Goal: Transaction & Acquisition: Purchase product/service

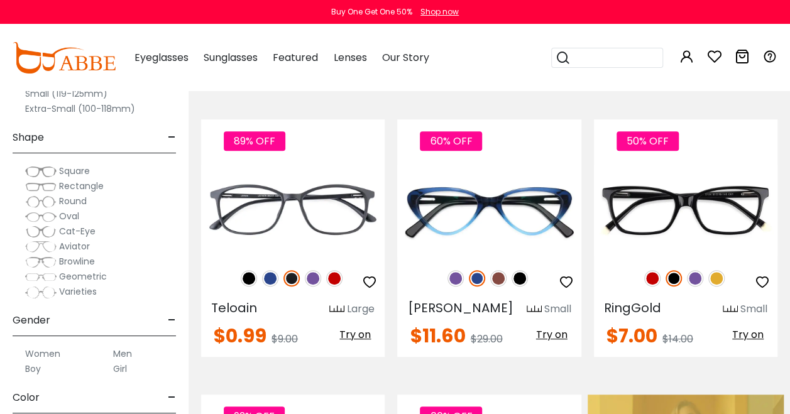
click at [48, 185] on img at bounding box center [40, 186] width 31 height 13
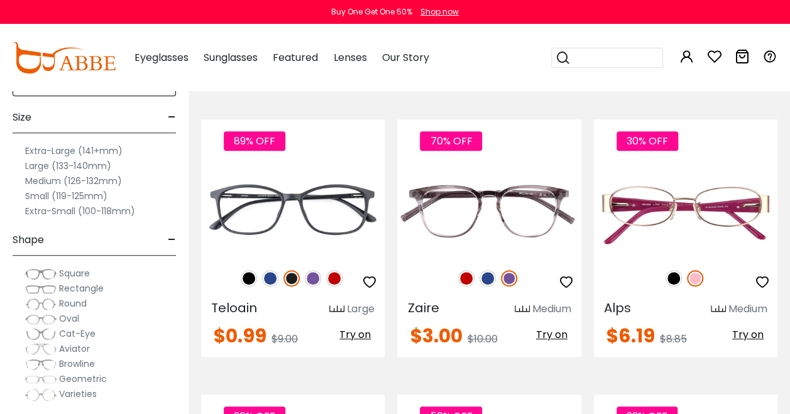
scroll to position [188, 0]
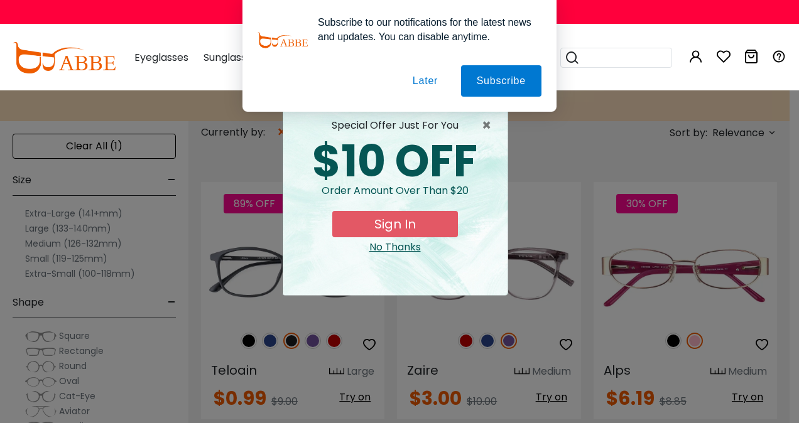
click at [0, 0] on button "Later" at bounding box center [0, 0] width 0 height 0
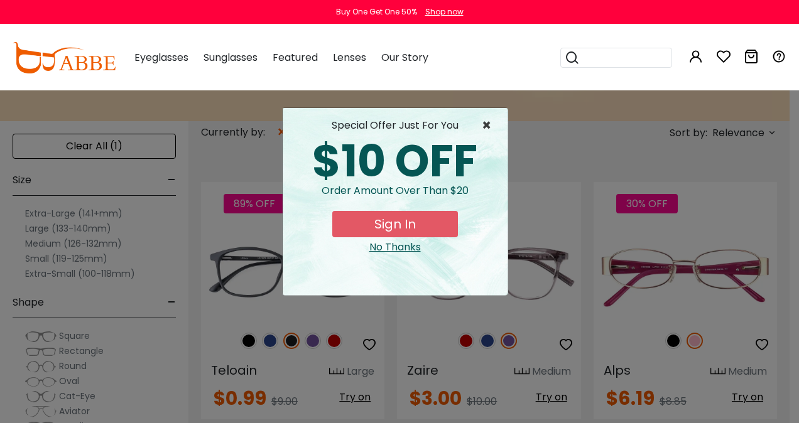
click at [492, 122] on span "×" at bounding box center [490, 125] width 16 height 15
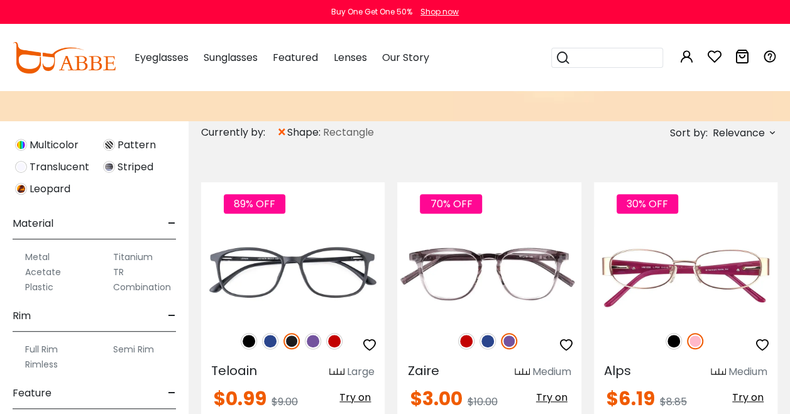
scroll to position [691, 0]
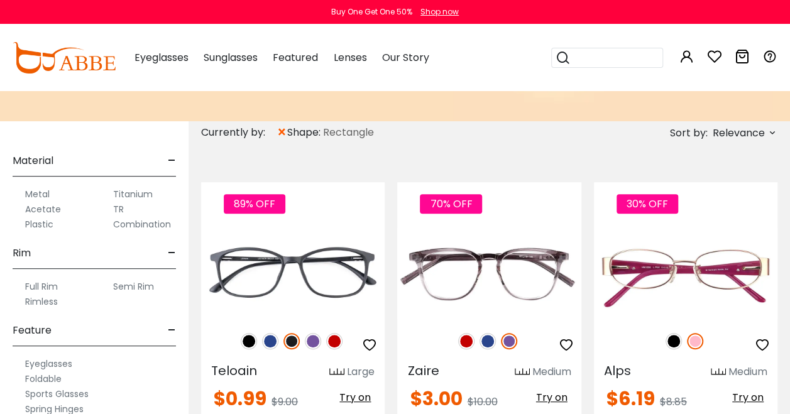
click at [52, 281] on label "Full Rim" at bounding box center [41, 286] width 33 height 15
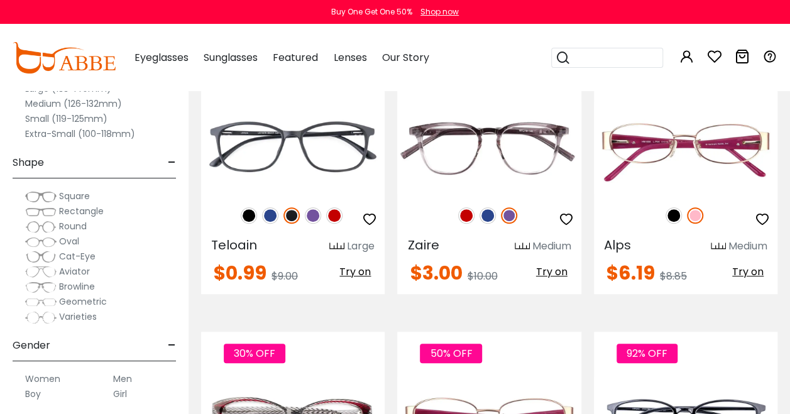
click at [52, 214] on img at bounding box center [40, 211] width 31 height 13
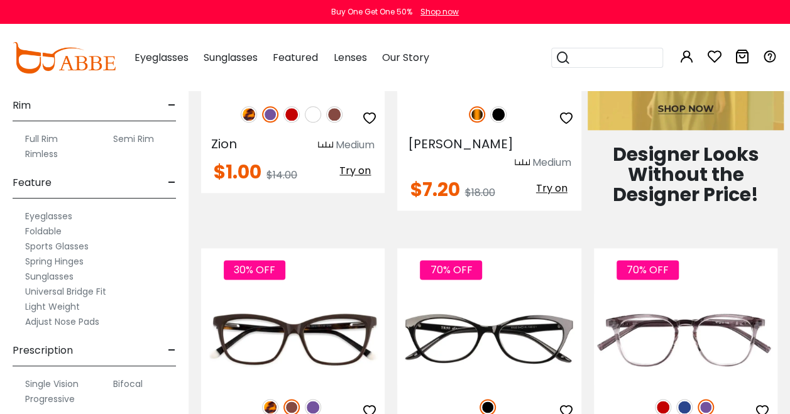
scroll to position [879, 0]
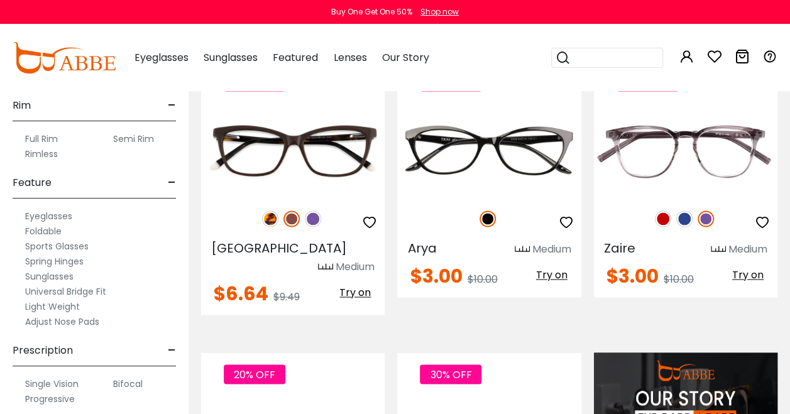
click at [57, 397] on label "Progressive" at bounding box center [50, 398] width 50 height 15
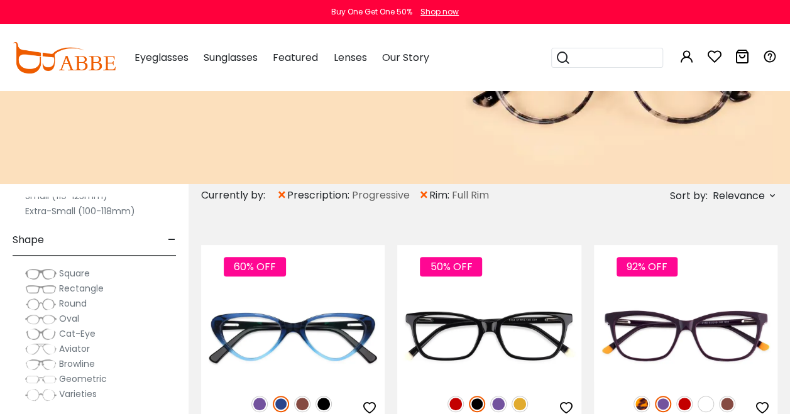
scroll to position [63, 0]
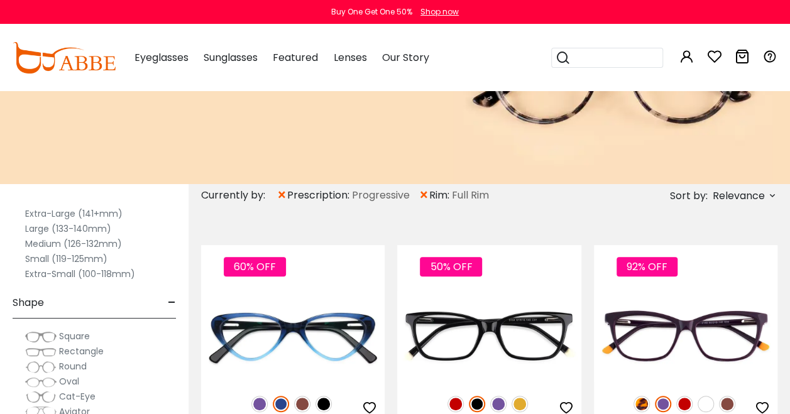
click at [41, 230] on label "Large (133-140mm)" at bounding box center [68, 228] width 86 height 15
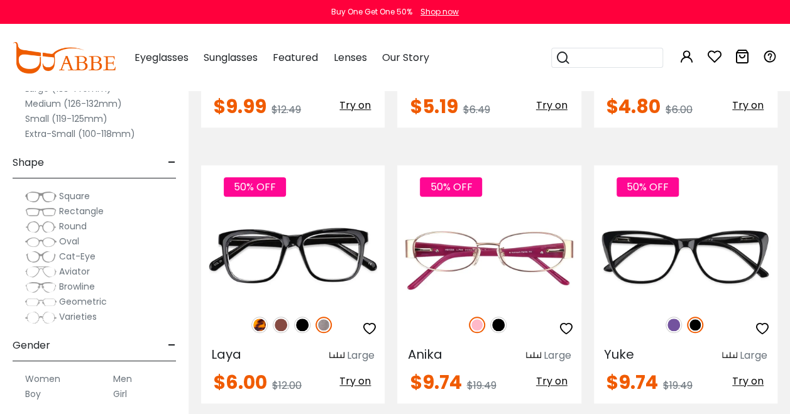
scroll to position [314, 0]
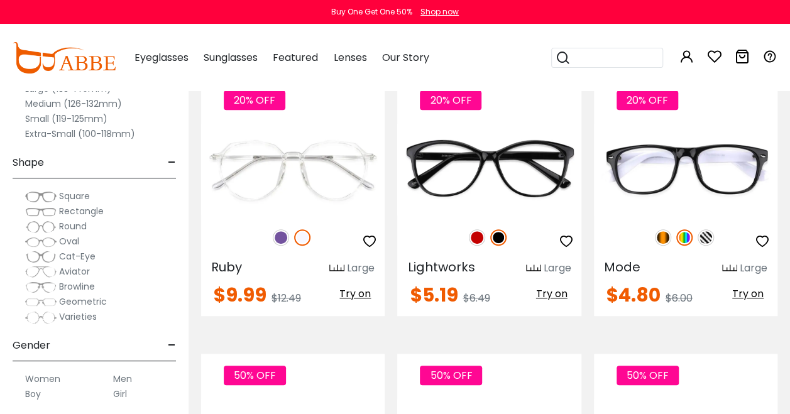
click at [80, 99] on label "Medium (126-132mm)" at bounding box center [73, 103] width 97 height 15
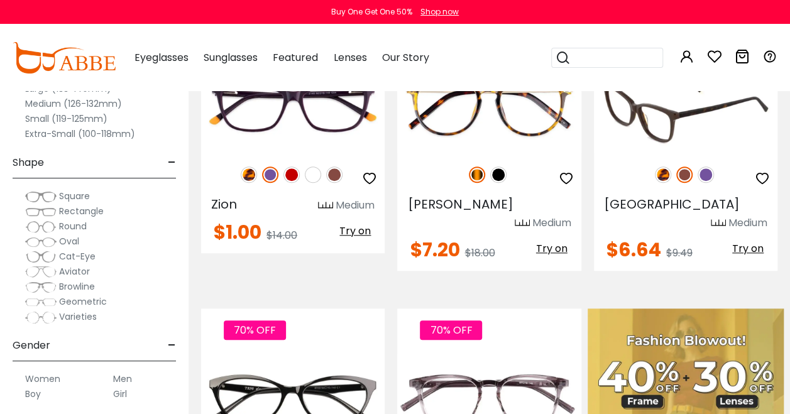
scroll to position [251, 0]
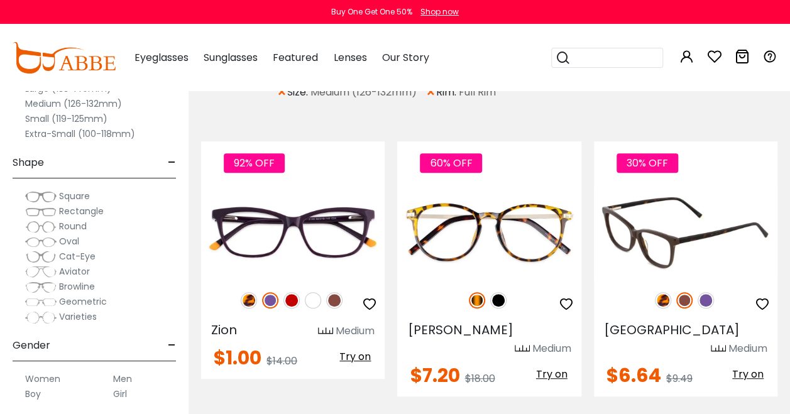
click at [678, 242] on img at bounding box center [685, 233] width 183 height 92
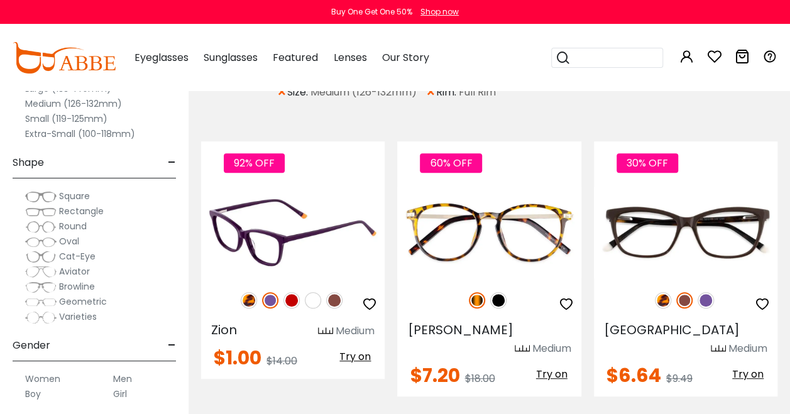
click at [318, 222] on img at bounding box center [292, 233] width 183 height 92
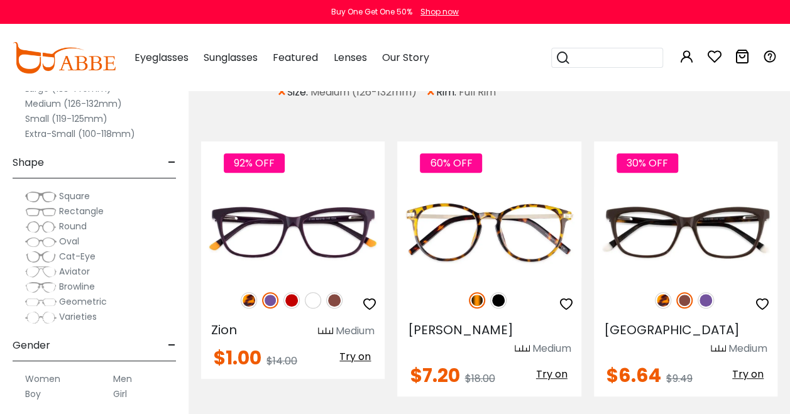
scroll to position [628, 0]
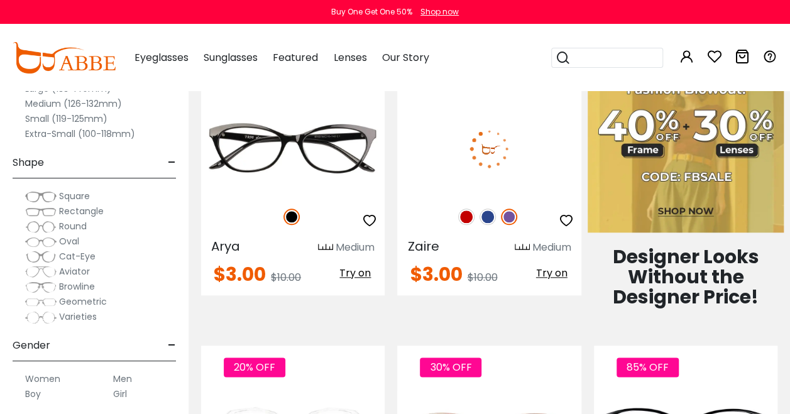
click at [490, 133] on img at bounding box center [488, 148] width 183 height 92
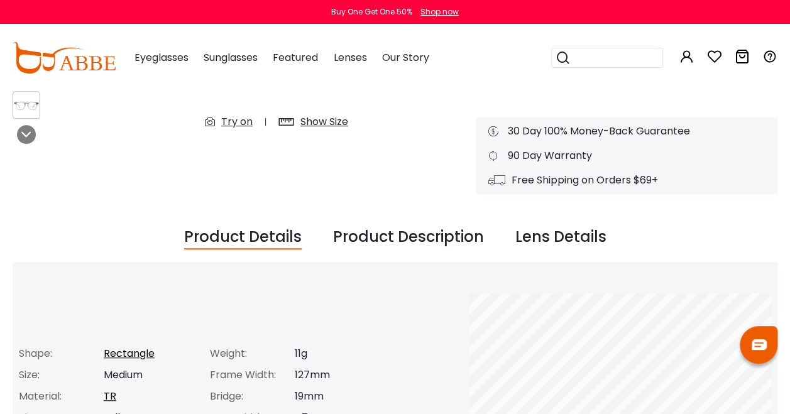
scroll to position [377, 0]
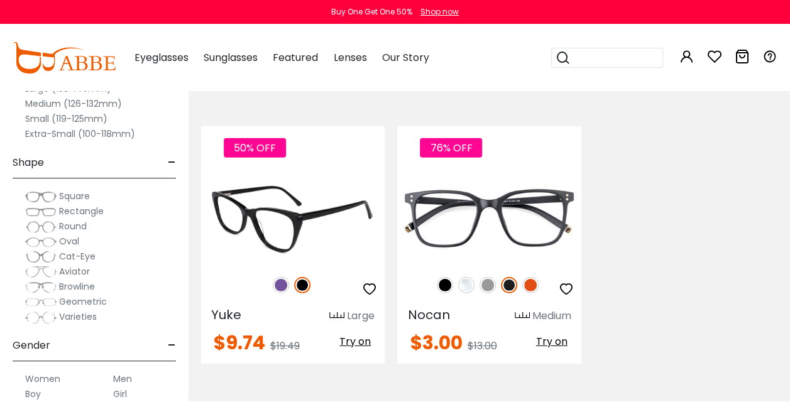
click at [299, 193] on img at bounding box center [292, 217] width 183 height 92
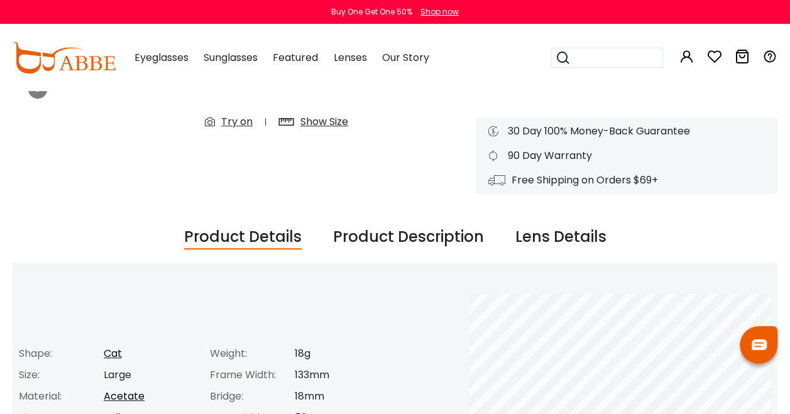
scroll to position [377, 0]
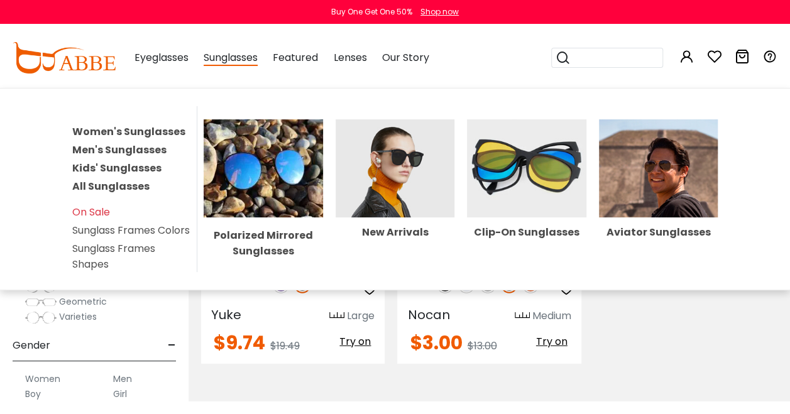
click at [518, 182] on img at bounding box center [526, 168] width 119 height 99
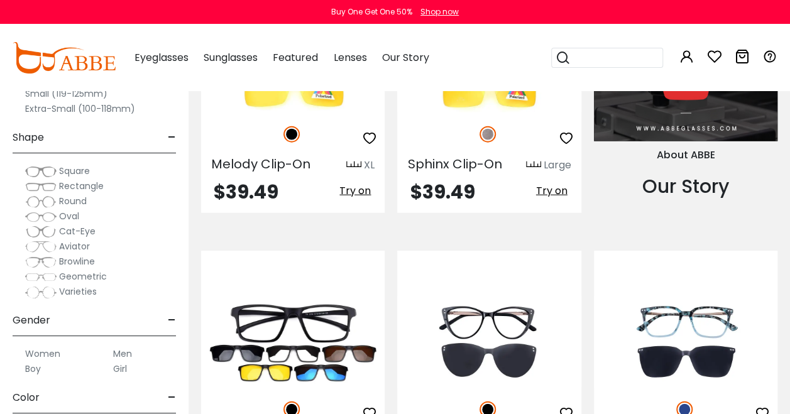
scroll to position [1005, 0]
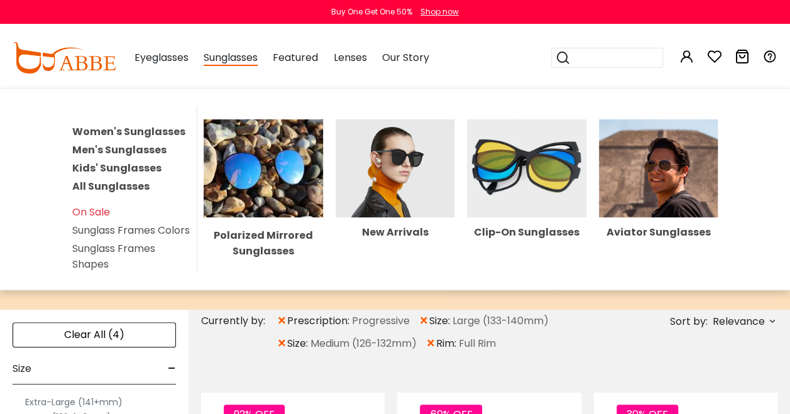
click at [389, 166] on img at bounding box center [394, 168] width 119 height 99
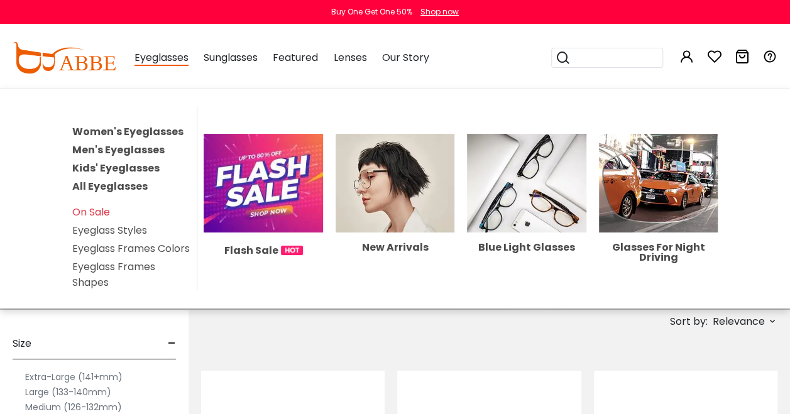
click at [391, 177] on img at bounding box center [394, 183] width 119 height 99
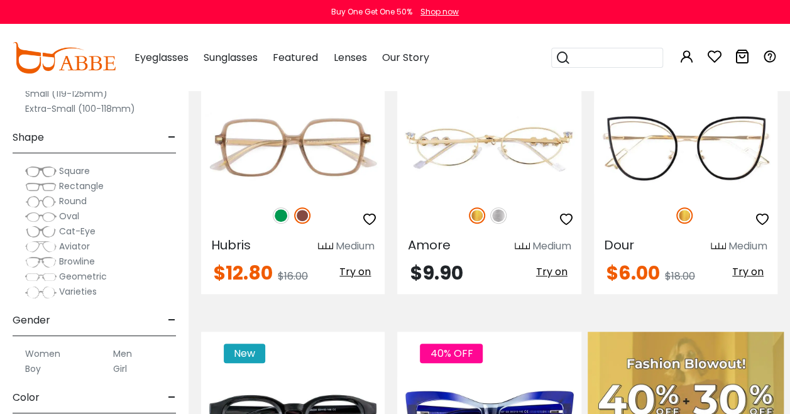
click at [63, 184] on span "Rectangle" at bounding box center [81, 186] width 45 height 13
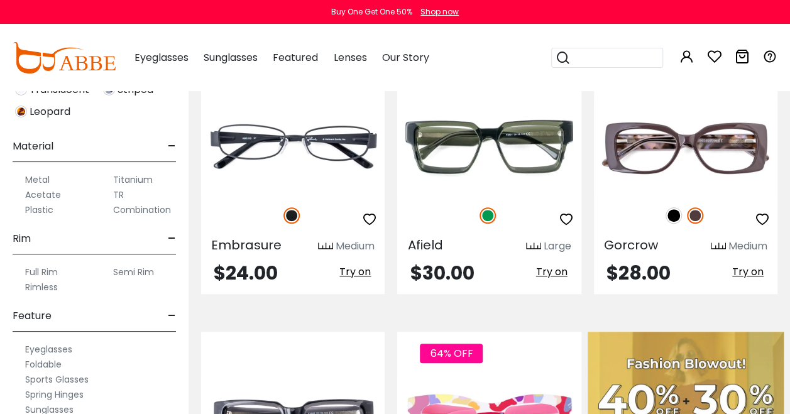
scroll to position [628, 0]
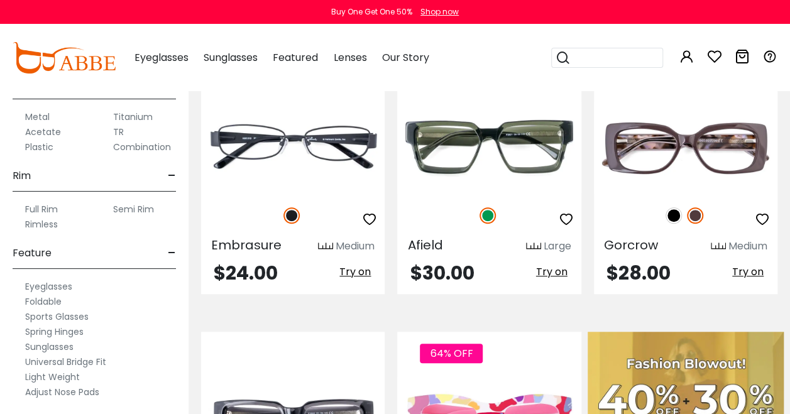
click at [39, 206] on label "Full Rim" at bounding box center [41, 209] width 33 height 15
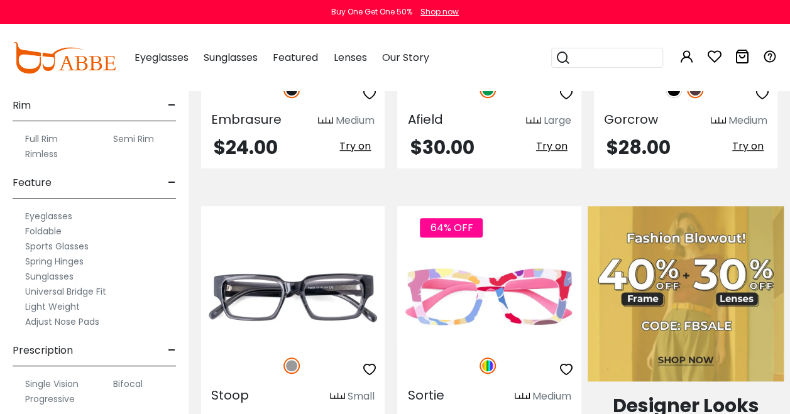
scroll to position [565, 0]
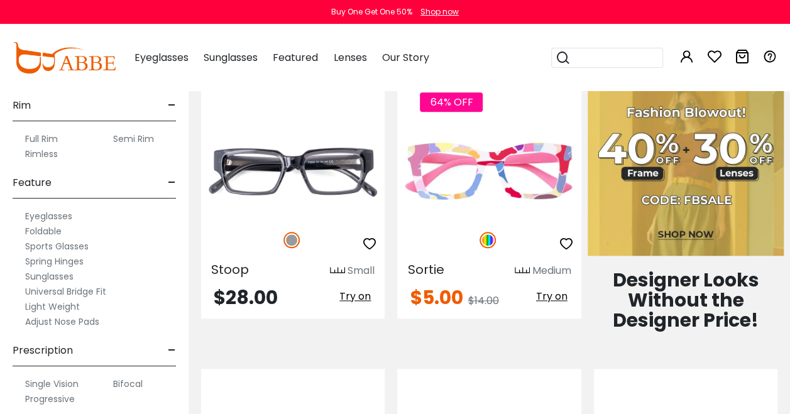
click at [60, 398] on label "Progressive" at bounding box center [50, 398] width 50 height 15
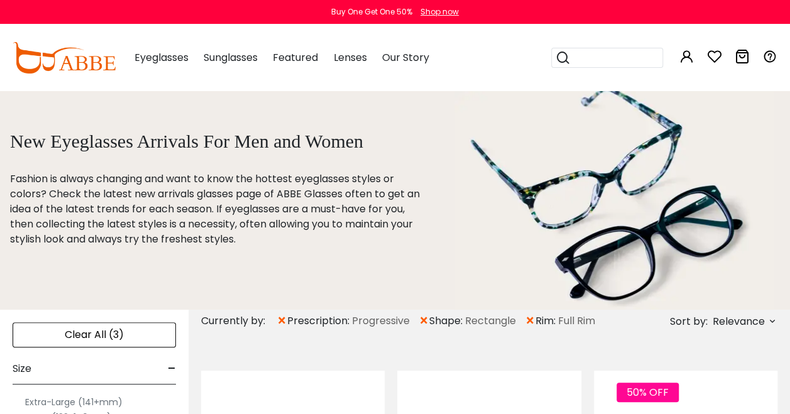
scroll to position [188, 0]
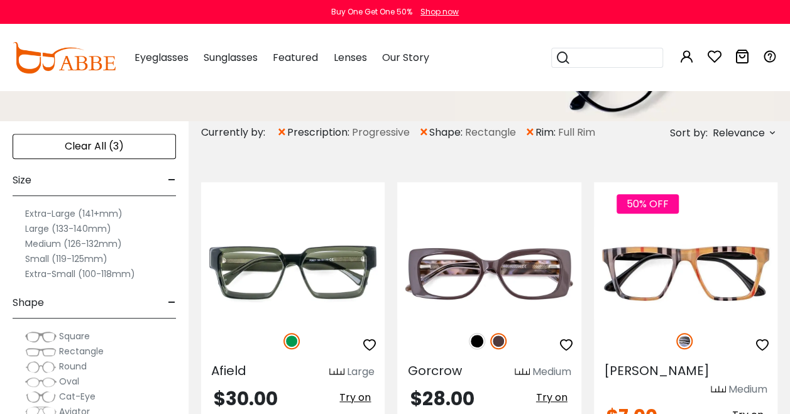
click at [57, 242] on label "Medium (126-132mm)" at bounding box center [73, 243] width 97 height 15
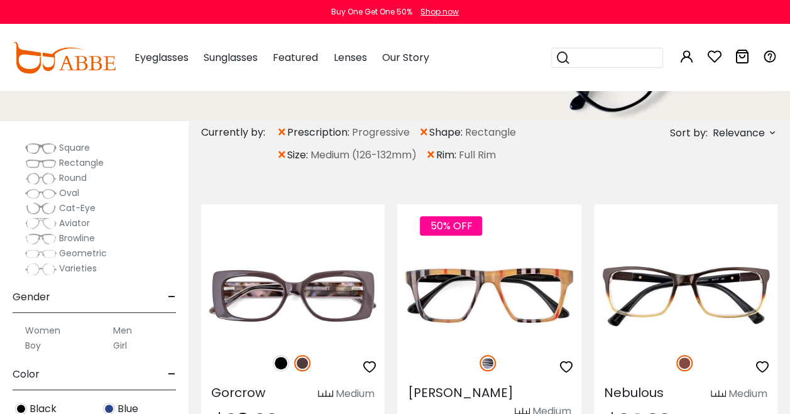
scroll to position [63, 0]
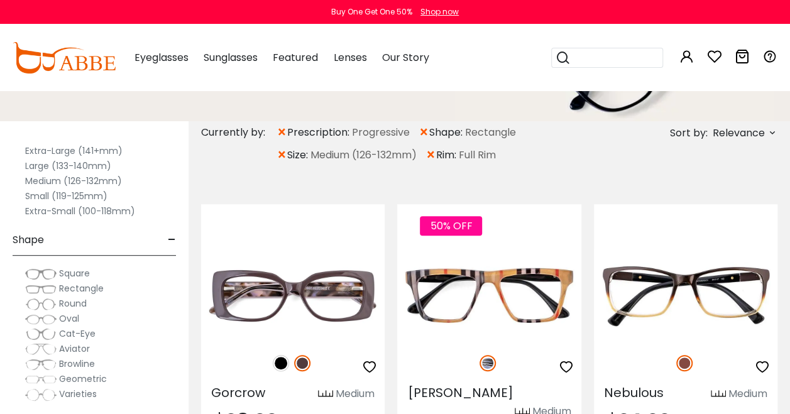
click at [56, 164] on label "Large (133-140mm)" at bounding box center [68, 165] width 86 height 15
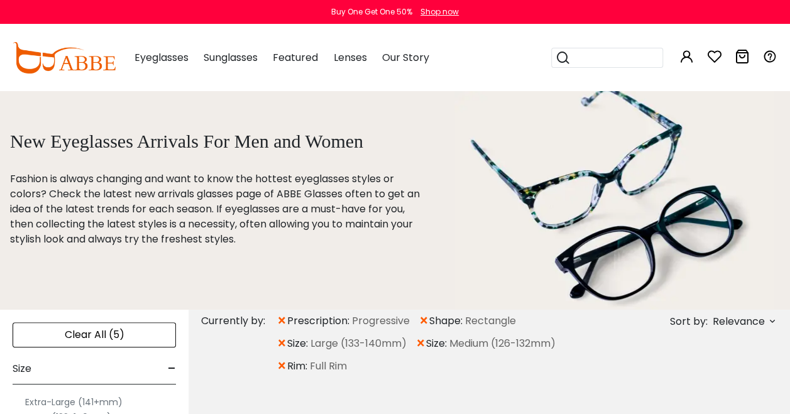
click at [422, 346] on span "×" at bounding box center [420, 343] width 11 height 23
click at [281, 317] on span "×" at bounding box center [281, 321] width 11 height 23
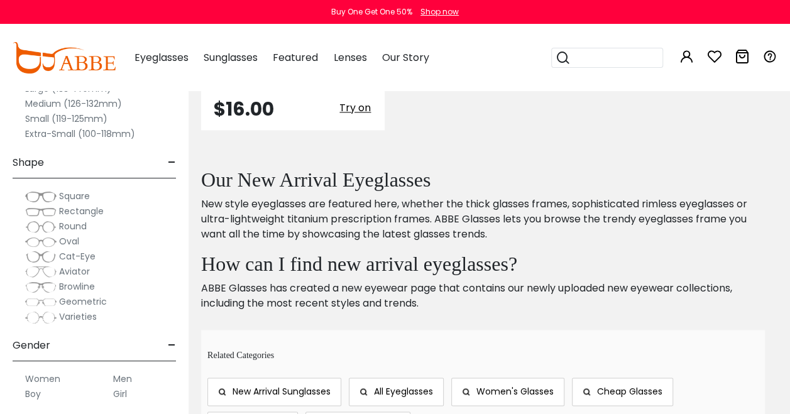
scroll to position [691, 0]
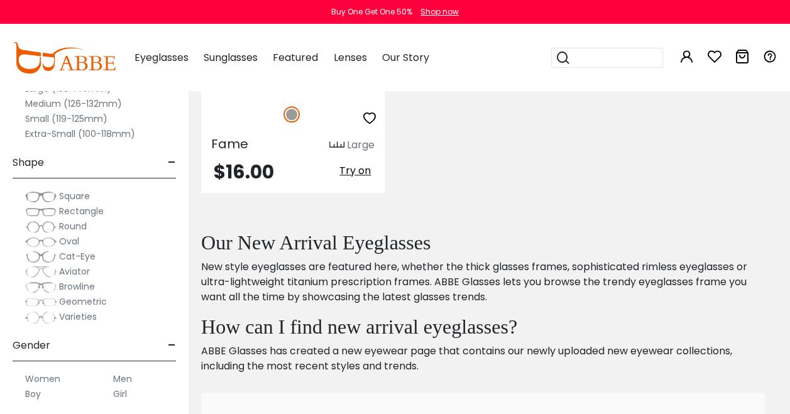
click at [95, 102] on label "Medium (126-132mm)" at bounding box center [73, 103] width 97 height 15
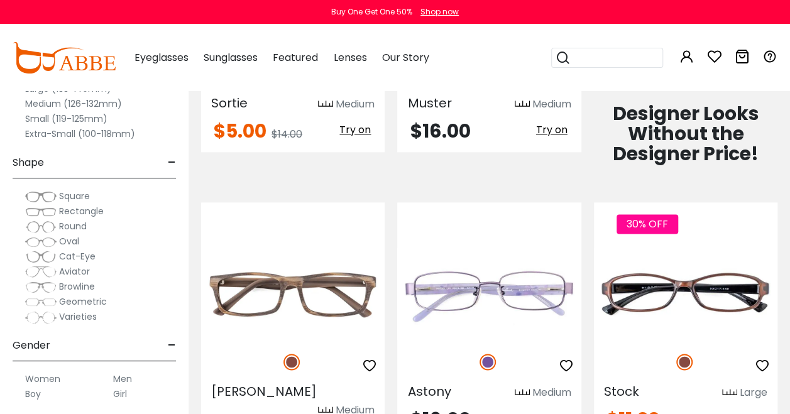
scroll to position [691, 0]
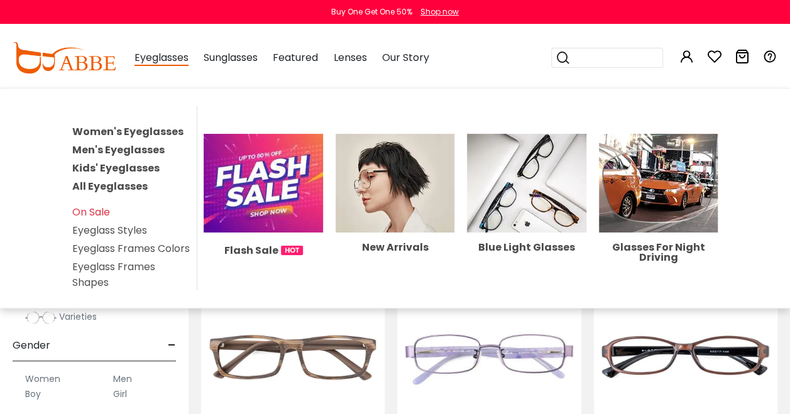
click at [178, 55] on span "Eyeglasses" at bounding box center [161, 58] width 54 height 16
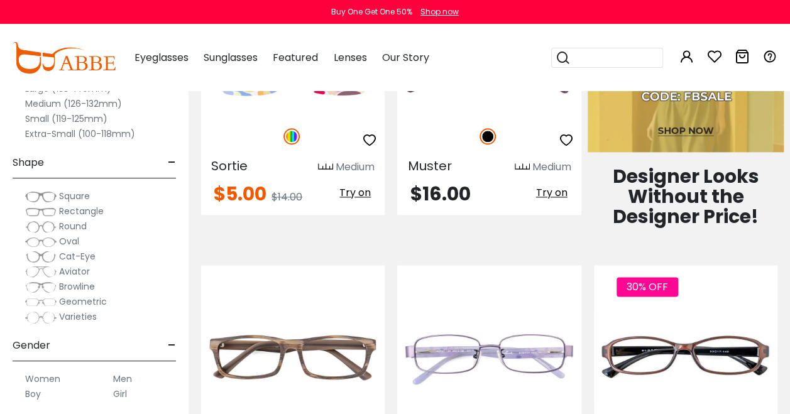
click at [173, 60] on span "Eyeglasses" at bounding box center [161, 57] width 54 height 14
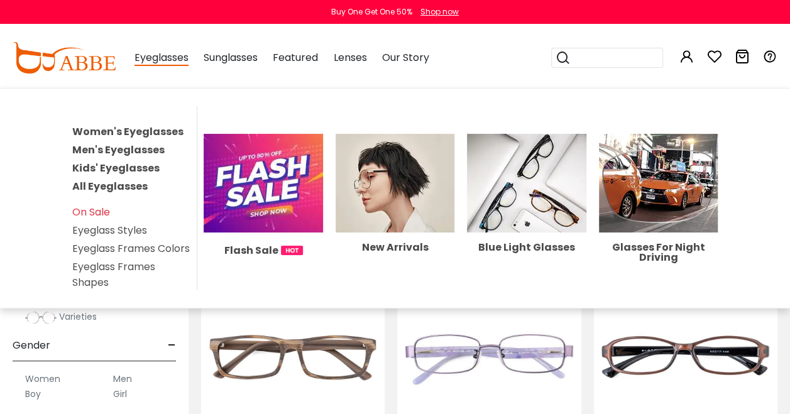
click at [141, 133] on link "Women's Eyeglasses" at bounding box center [127, 131] width 111 height 14
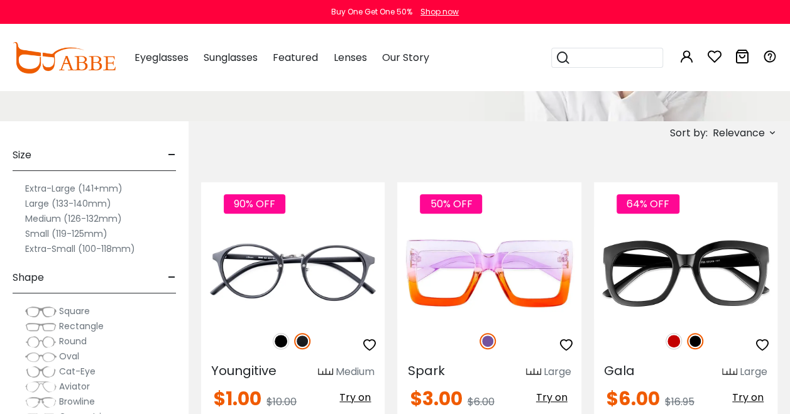
click at [37, 219] on label "Medium (126-132mm)" at bounding box center [73, 218] width 97 height 15
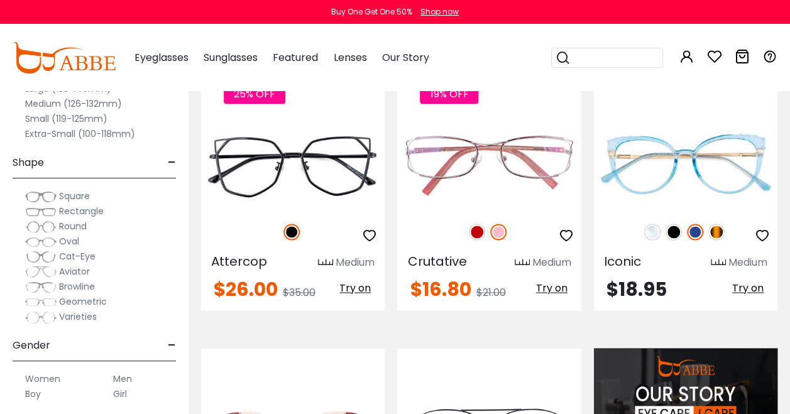
click at [59, 209] on span "Rectangle" at bounding box center [81, 211] width 45 height 13
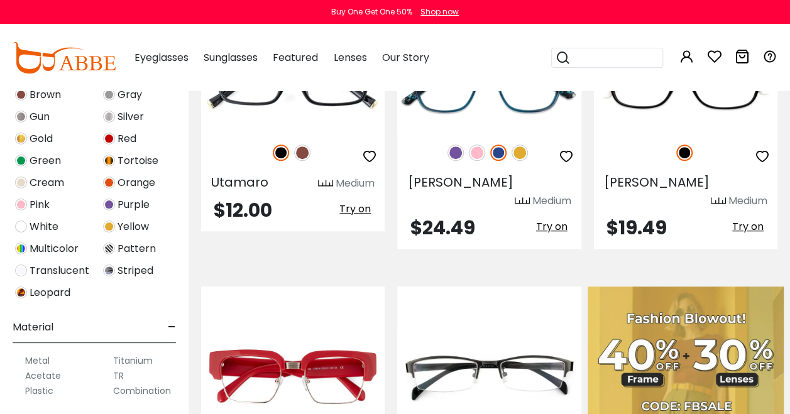
scroll to position [447, 0]
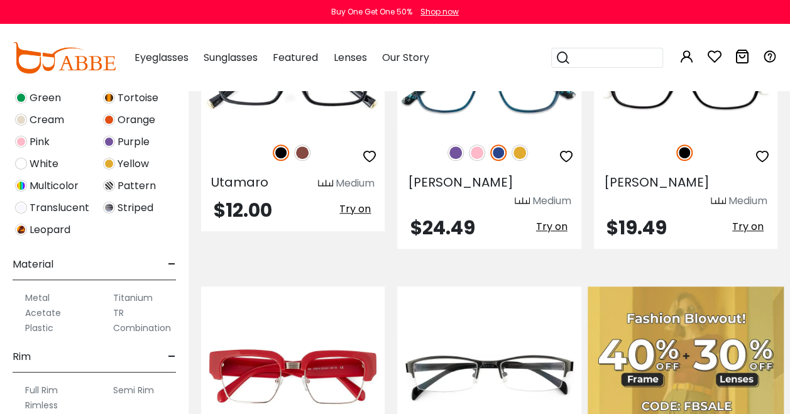
click at [39, 324] on label "Plastic" at bounding box center [39, 327] width 28 height 15
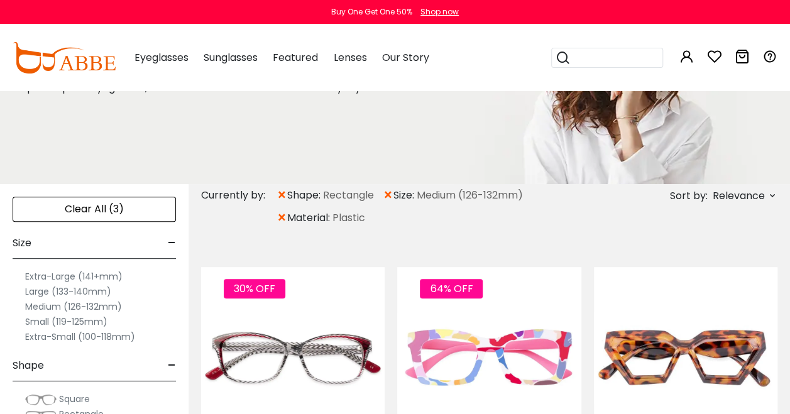
click at [40, 287] on label "Large (133-140mm)" at bounding box center [68, 291] width 86 height 15
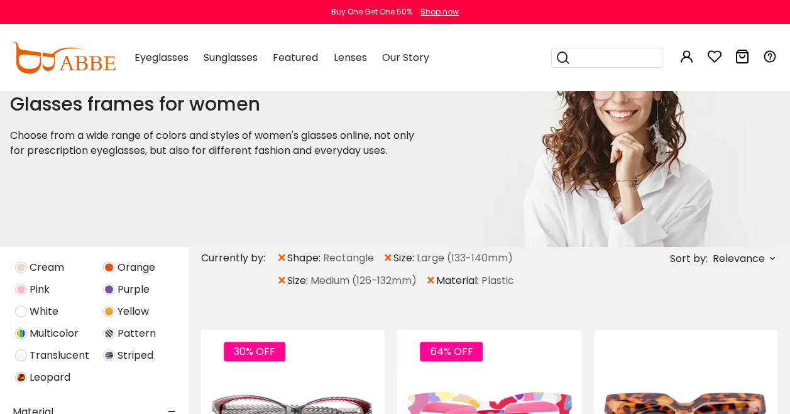
scroll to position [691, 0]
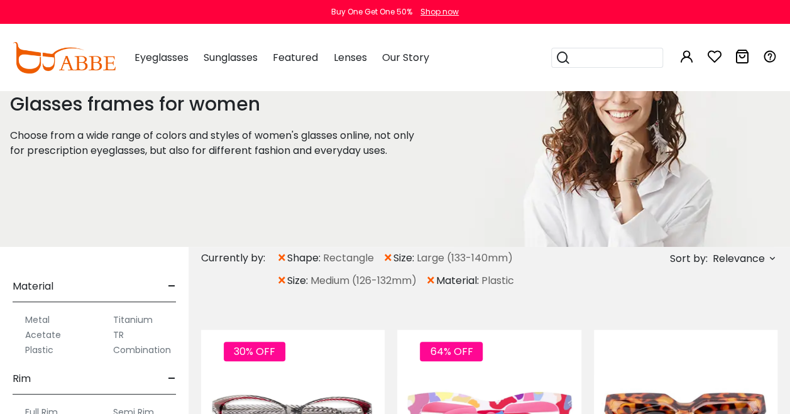
click at [386, 257] on span "×" at bounding box center [388, 258] width 11 height 23
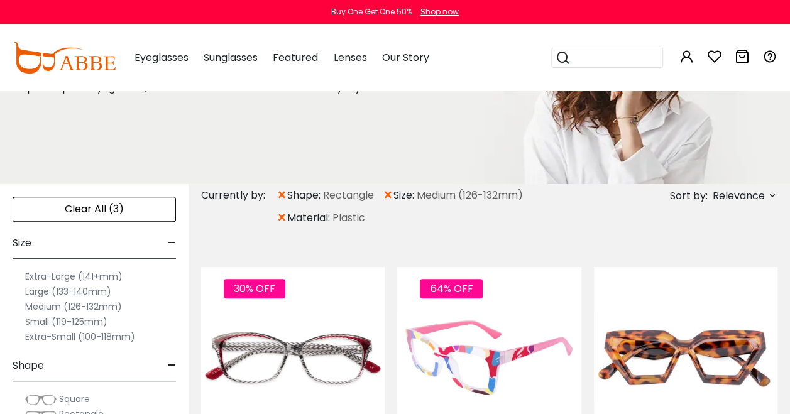
scroll to position [188, 0]
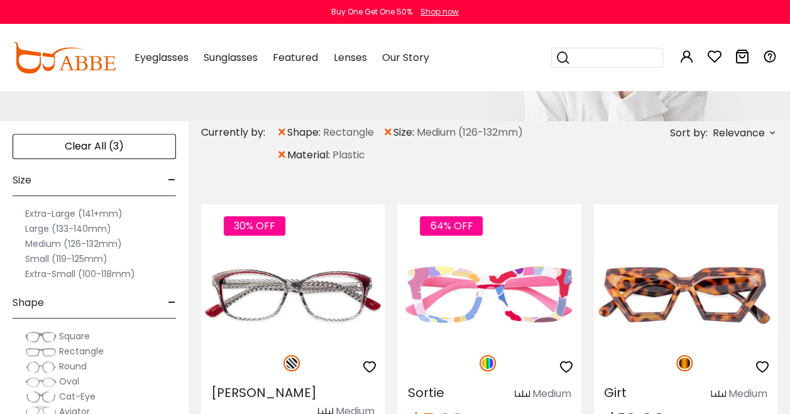
click at [278, 154] on span "×" at bounding box center [281, 155] width 11 height 23
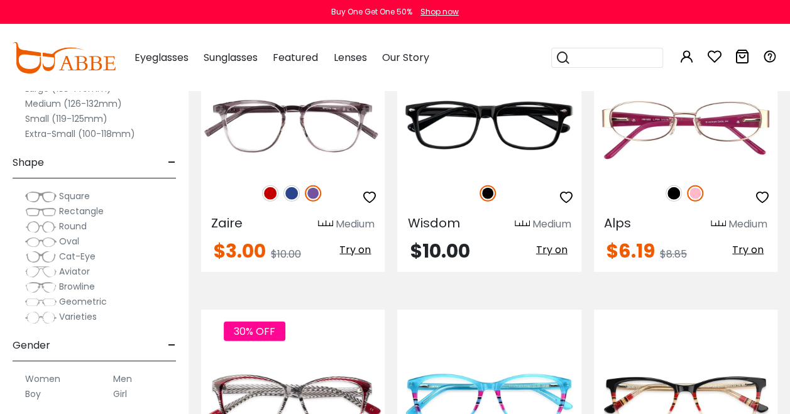
scroll to position [1382, 0]
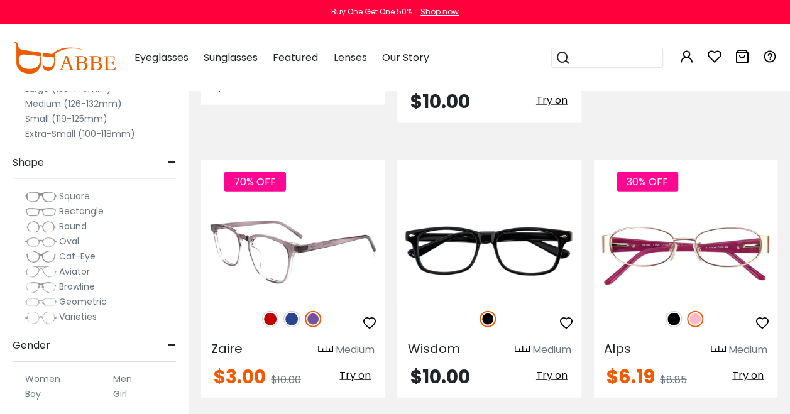
click at [291, 311] on img at bounding box center [291, 319] width 16 height 16
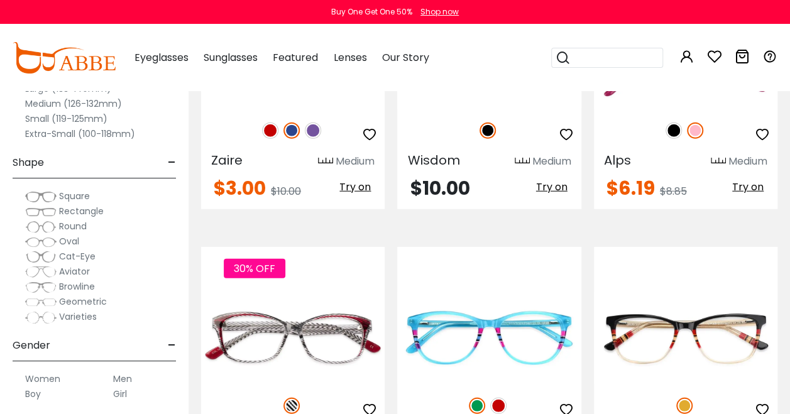
scroll to position [1633, 0]
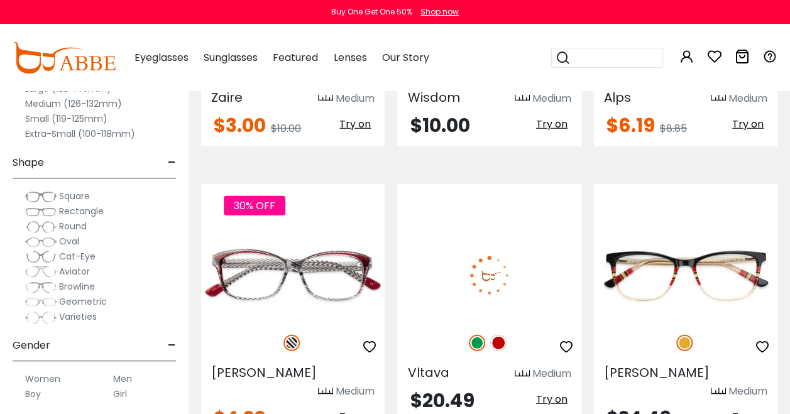
click at [503, 335] on img at bounding box center [498, 343] width 16 height 16
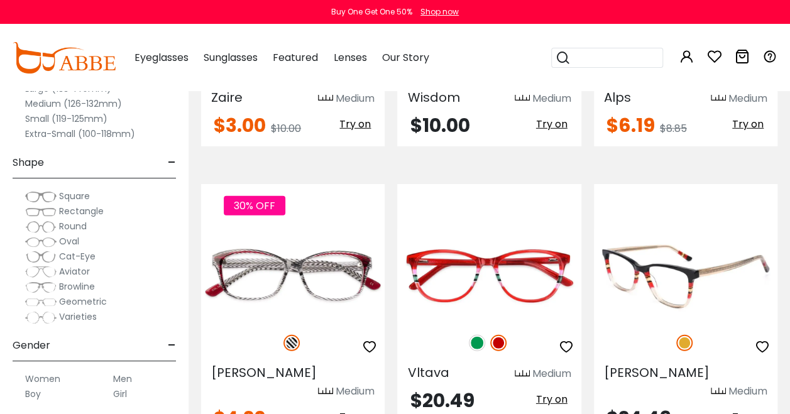
click at [657, 229] on img at bounding box center [685, 275] width 183 height 92
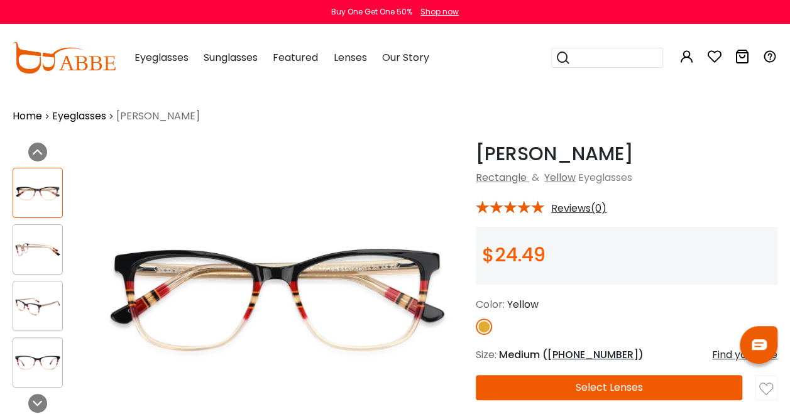
scroll to position [63, 0]
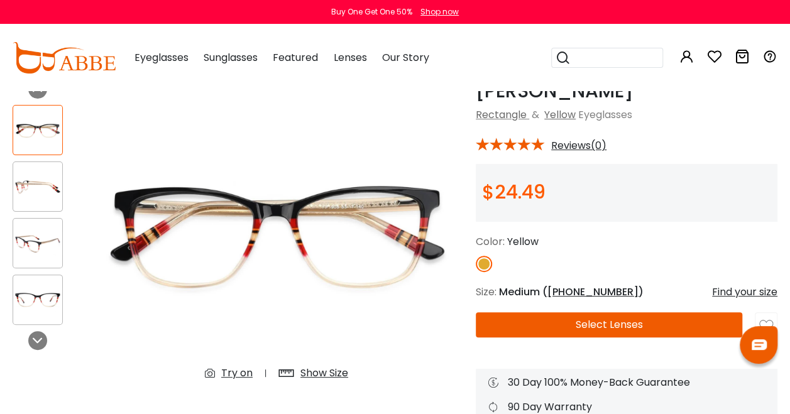
click at [26, 230] on div at bounding box center [38, 243] width 50 height 50
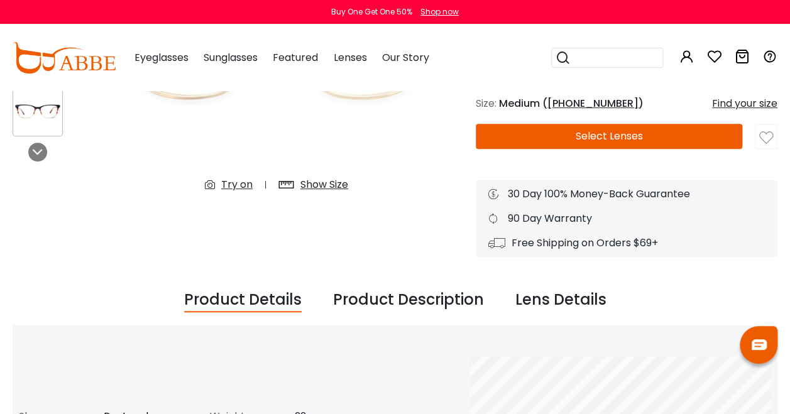
scroll to position [0, 0]
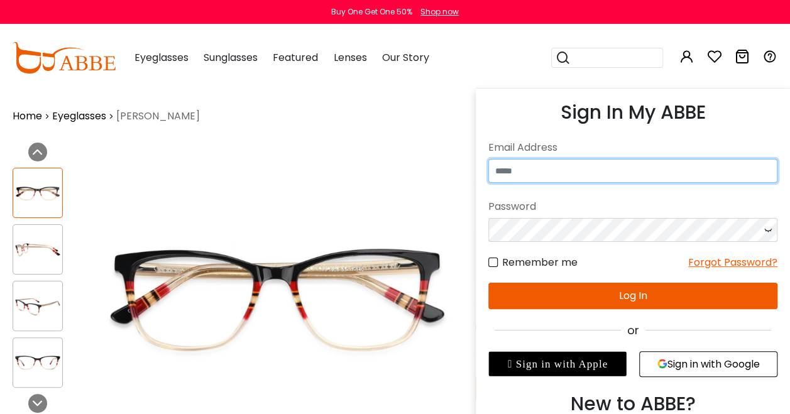
click at [607, 168] on input "email" at bounding box center [632, 171] width 289 height 24
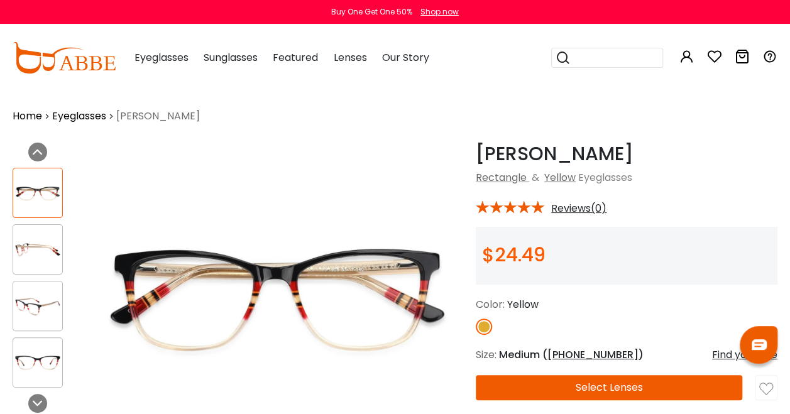
type input "**********"
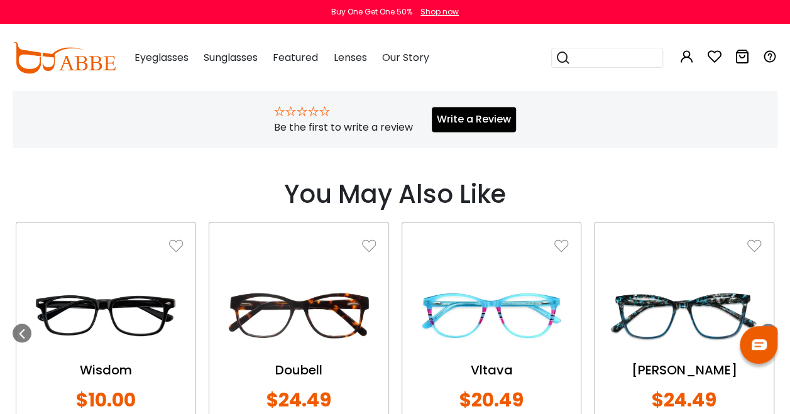
scroll to position [1068, 0]
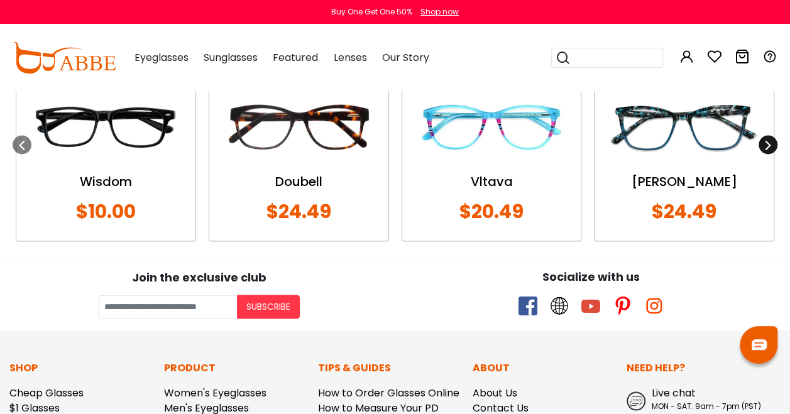
click at [767, 139] on icon at bounding box center [768, 144] width 10 height 10
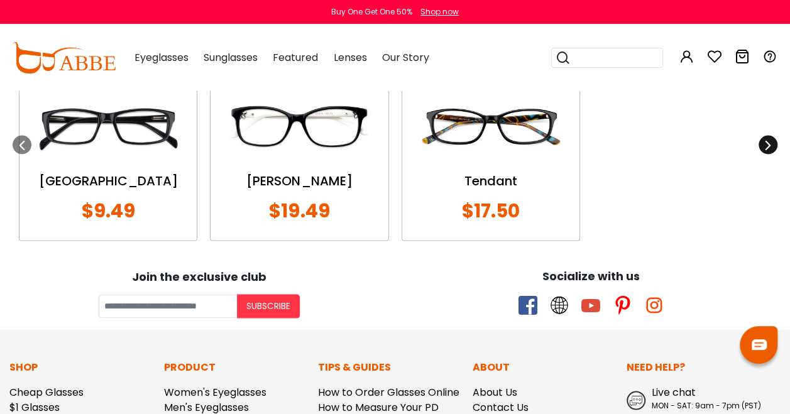
click at [767, 139] on icon at bounding box center [768, 144] width 10 height 10
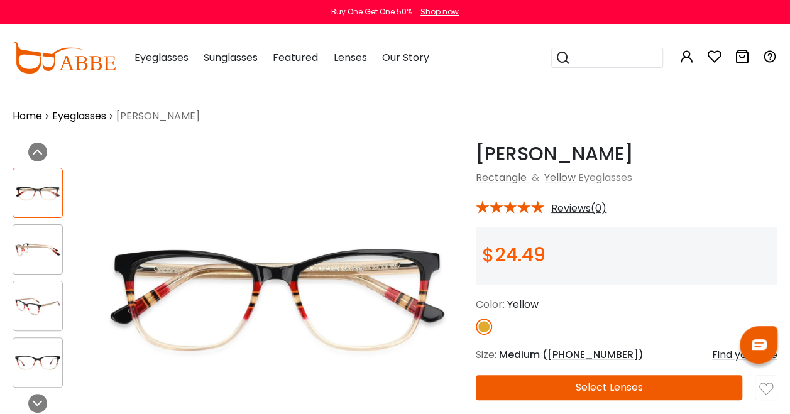
scroll to position [188, 0]
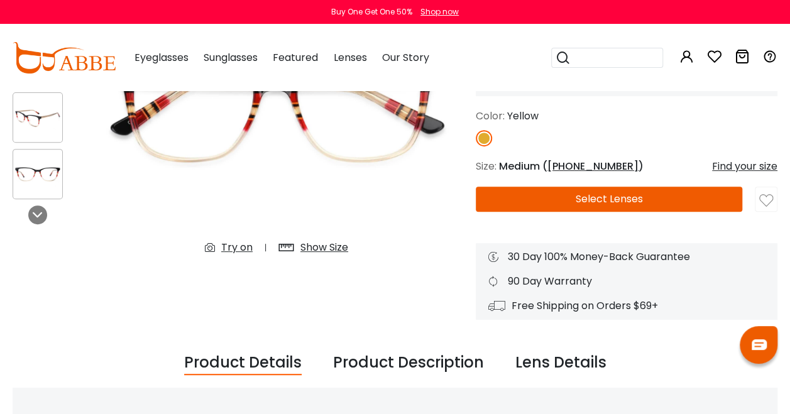
click at [666, 197] on button "Select Lenses" at bounding box center [609, 199] width 266 height 25
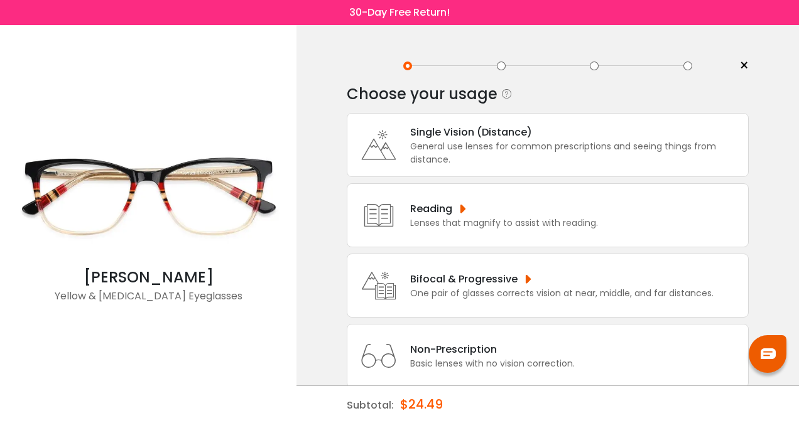
click at [475, 285] on div "Bifocal & Progressive" at bounding box center [561, 279] width 303 height 16
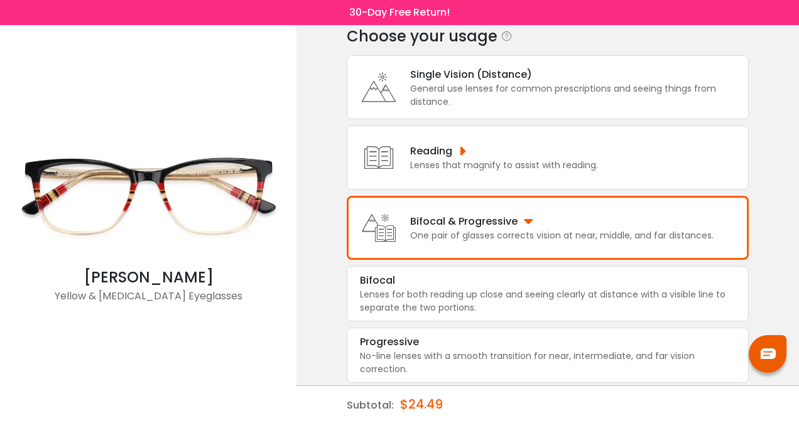
scroll to position [59, 0]
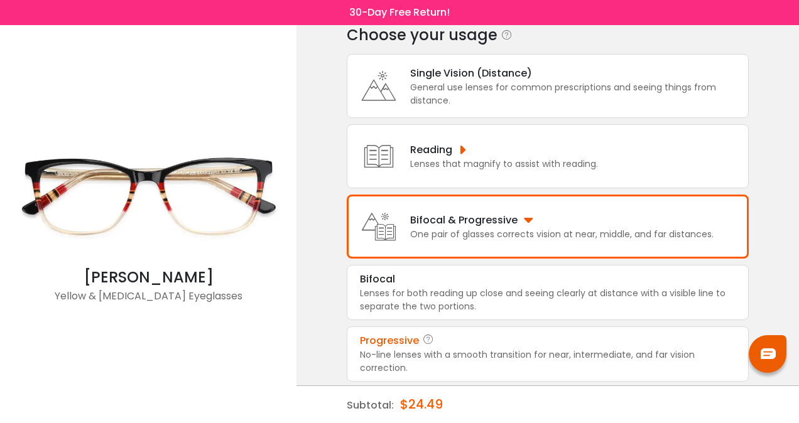
click at [464, 352] on div "No-line lenses with a smooth transition for near, intermediate, and far vision …" at bounding box center [548, 362] width 376 height 26
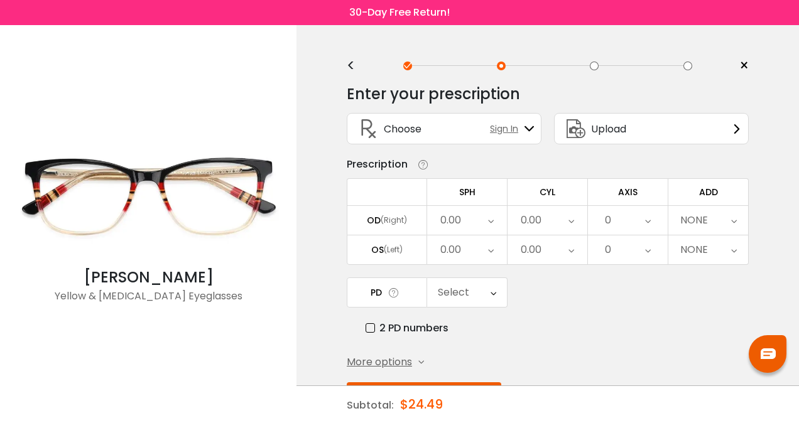
scroll to position [45, 0]
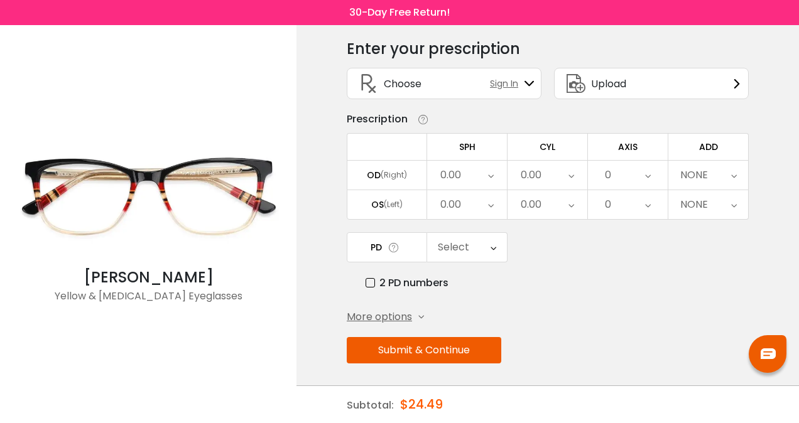
click at [368, 279] on label "2 PD numbers" at bounding box center [407, 283] width 83 height 16
click at [499, 246] on div "Right PD" at bounding box center [467, 247] width 80 height 29
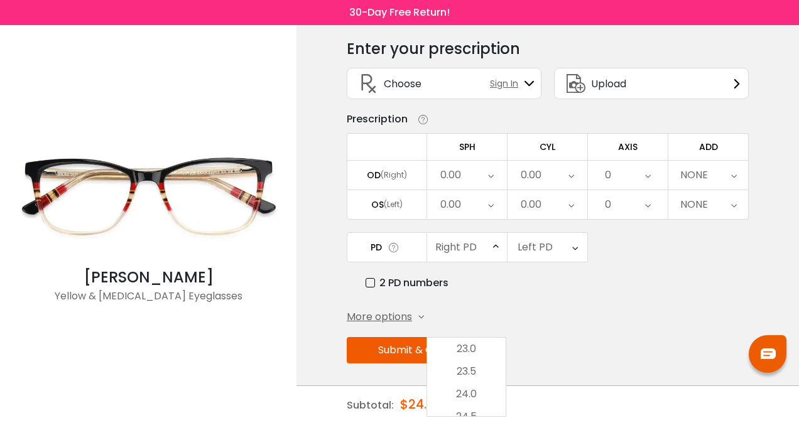
scroll to position [280, 0]
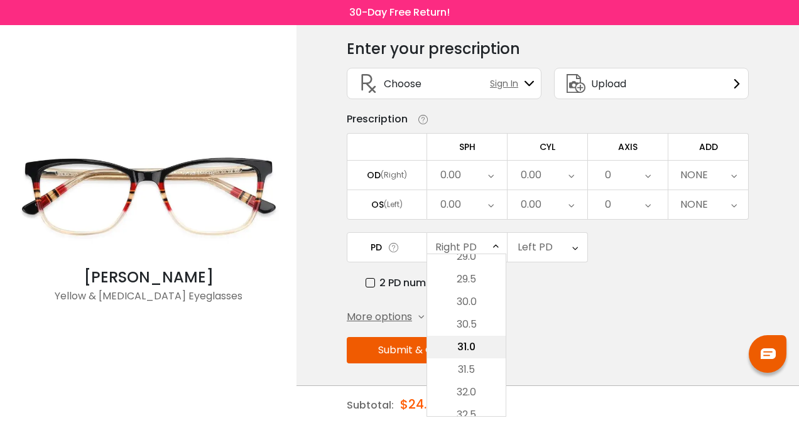
click at [475, 340] on li "31.0" at bounding box center [466, 347] width 79 height 23
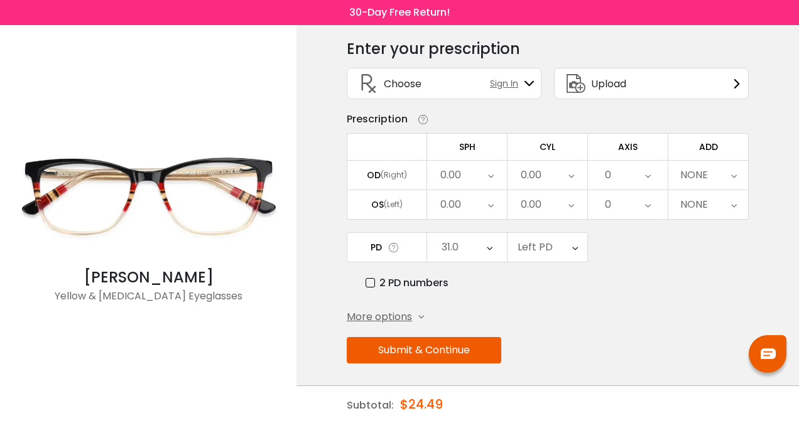
click at [553, 233] on div "Left PD" at bounding box center [548, 247] width 80 height 29
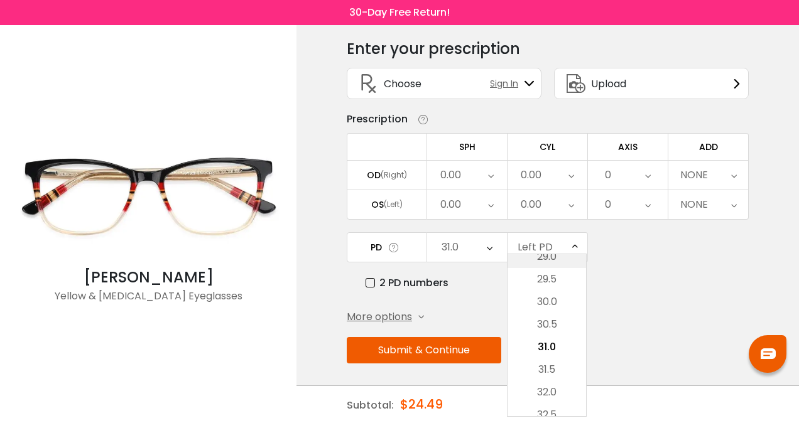
click at [546, 260] on li "29.0" at bounding box center [547, 257] width 79 height 23
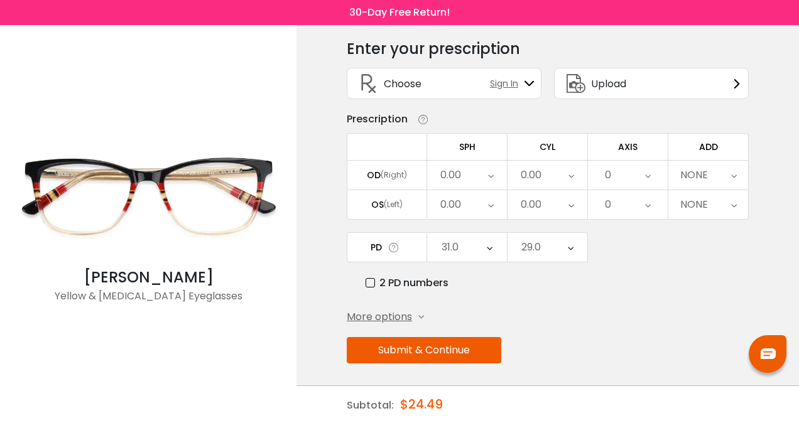
click at [488, 175] on icon at bounding box center [491, 175] width 6 height 29
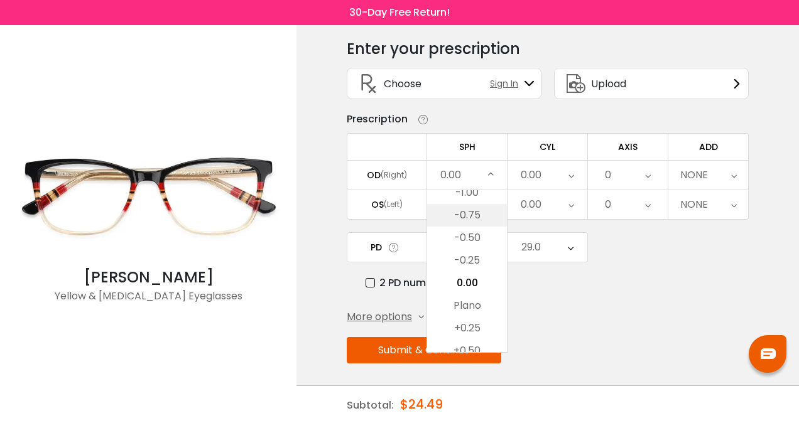
click at [479, 212] on li "-0.75" at bounding box center [467, 215] width 80 height 23
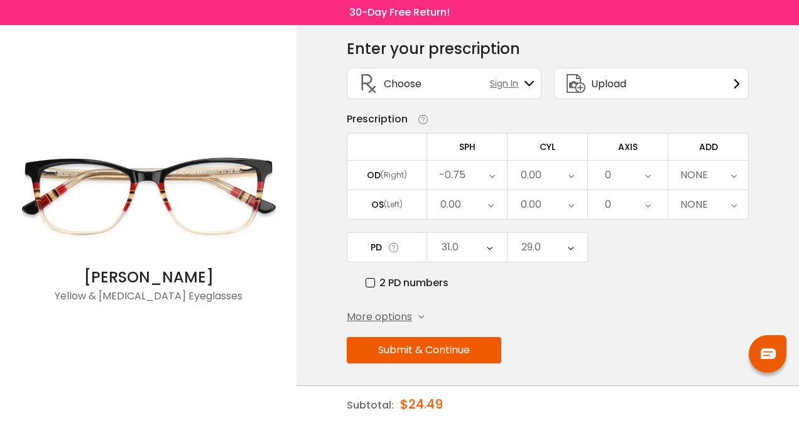
click at [481, 205] on div "0.00" at bounding box center [467, 204] width 80 height 29
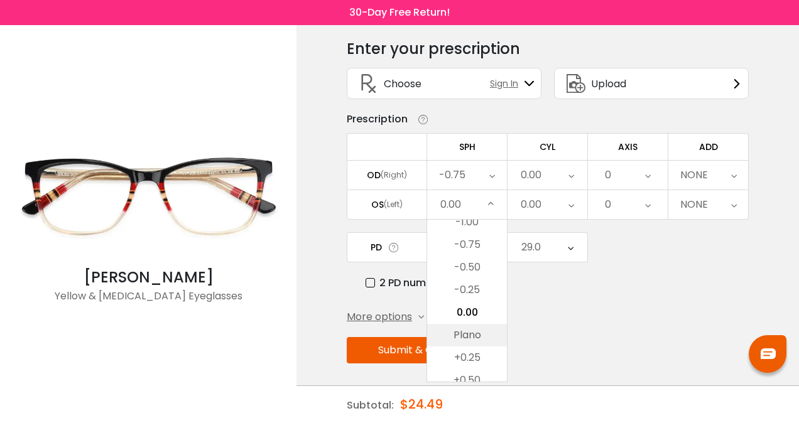
click at [484, 330] on li "Plano" at bounding box center [467, 335] width 80 height 23
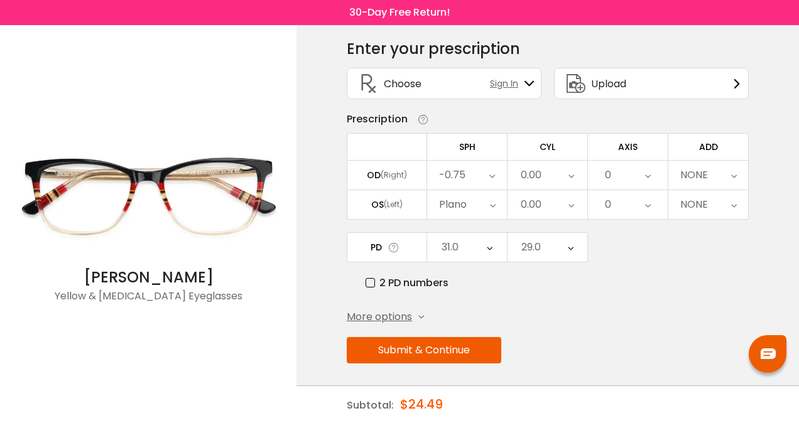
click at [551, 175] on div "0.00" at bounding box center [548, 175] width 80 height 29
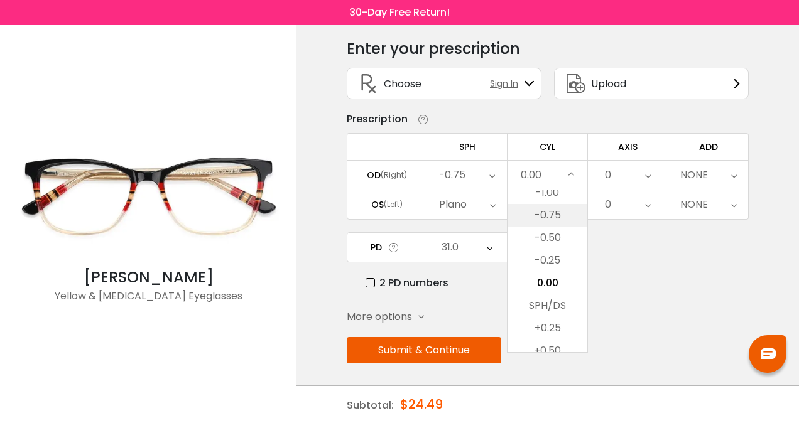
click at [547, 218] on li "-0.75" at bounding box center [548, 215] width 80 height 23
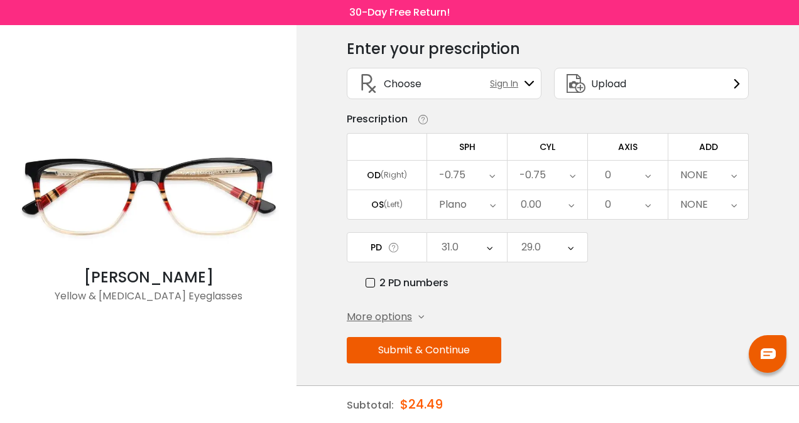
click at [553, 197] on div "0.00" at bounding box center [548, 204] width 80 height 29
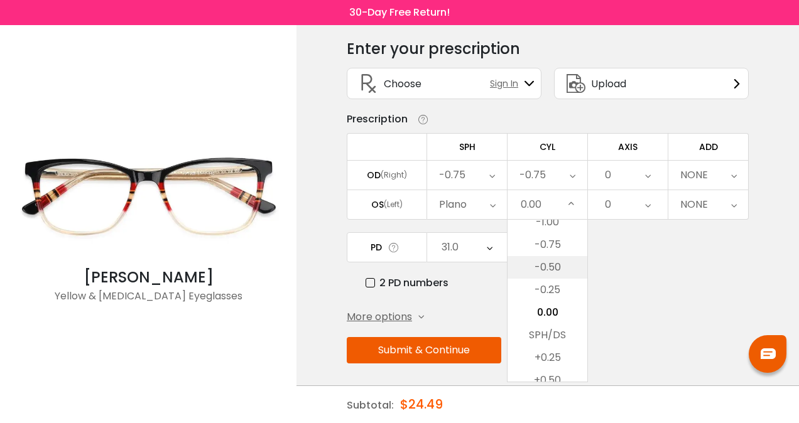
click at [548, 262] on li "-0.50" at bounding box center [548, 267] width 80 height 23
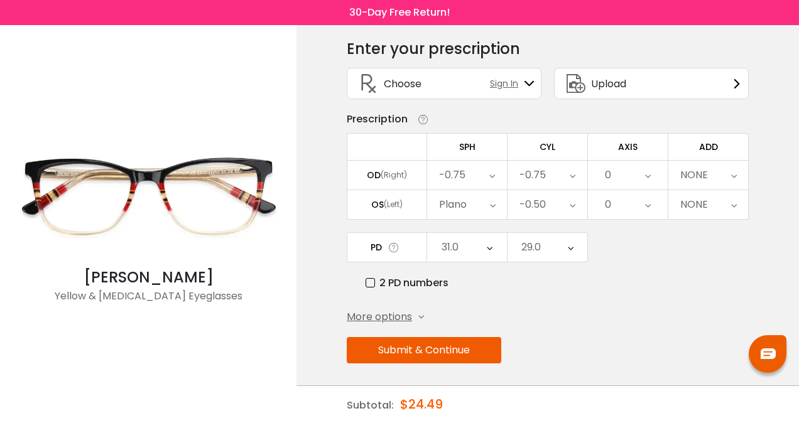
click at [619, 167] on div "0" at bounding box center [628, 175] width 80 height 29
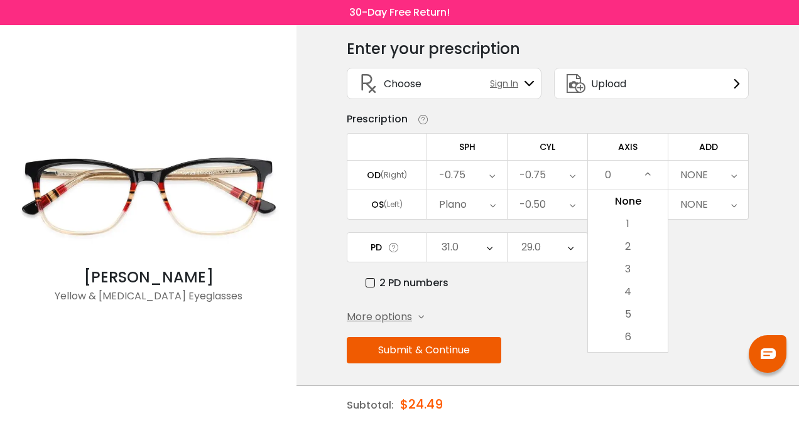
click at [619, 167] on div "0" at bounding box center [628, 175] width 80 height 29
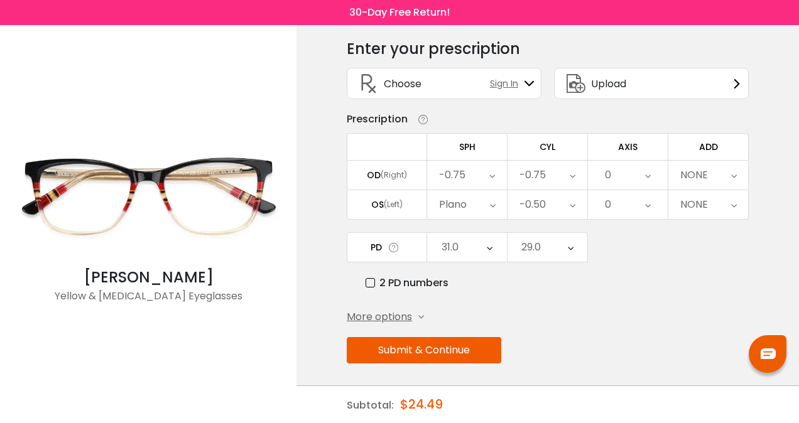
click at [731, 167] on icon at bounding box center [734, 175] width 6 height 29
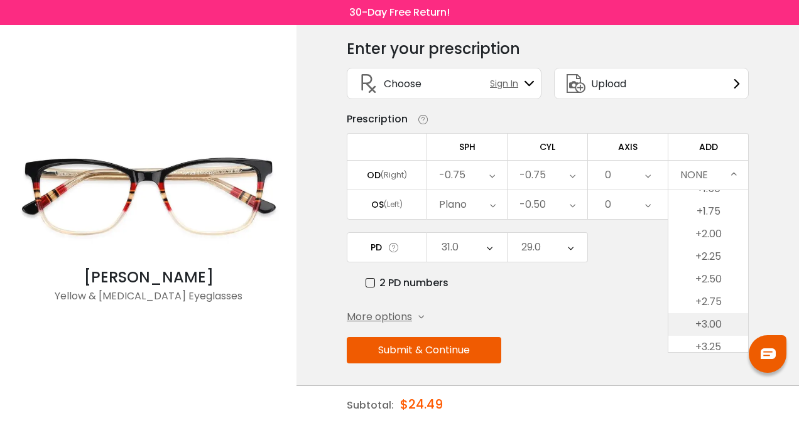
scroll to position [154, 0]
click at [716, 232] on li "+2.25" at bounding box center [708, 228] width 80 height 23
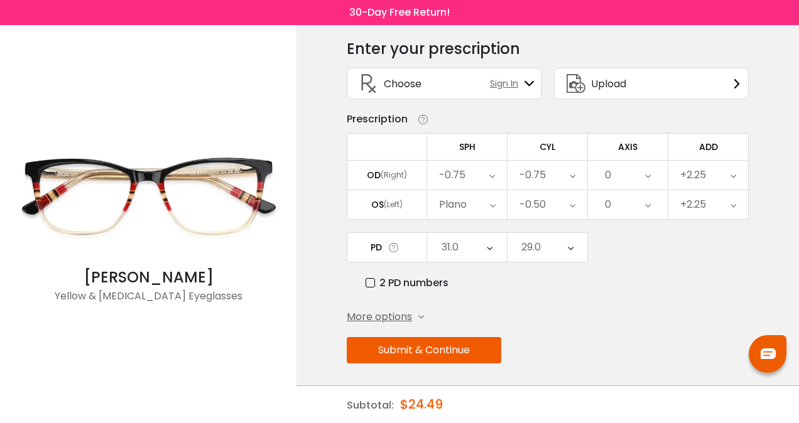
click at [462, 351] on button "Submit & Continue" at bounding box center [424, 350] width 155 height 26
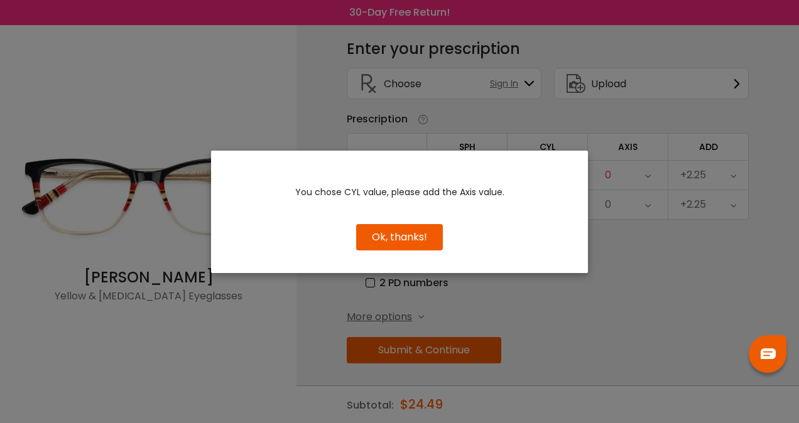
click at [416, 229] on button "Ok, thanks!" at bounding box center [399, 237] width 87 height 26
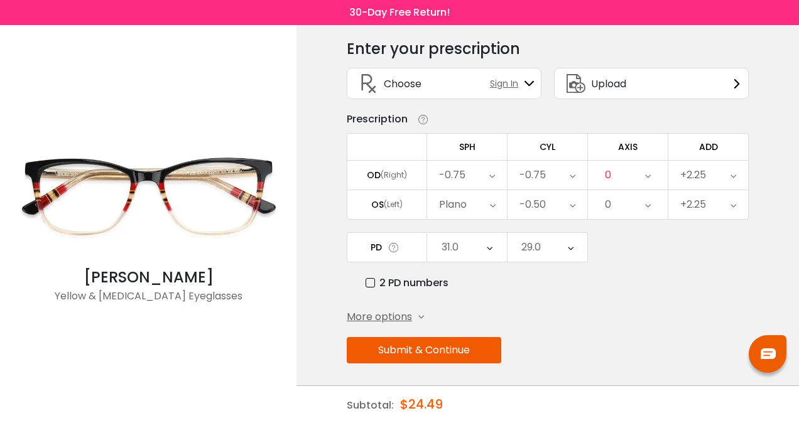
click at [634, 180] on div "0" at bounding box center [628, 175] width 80 height 29
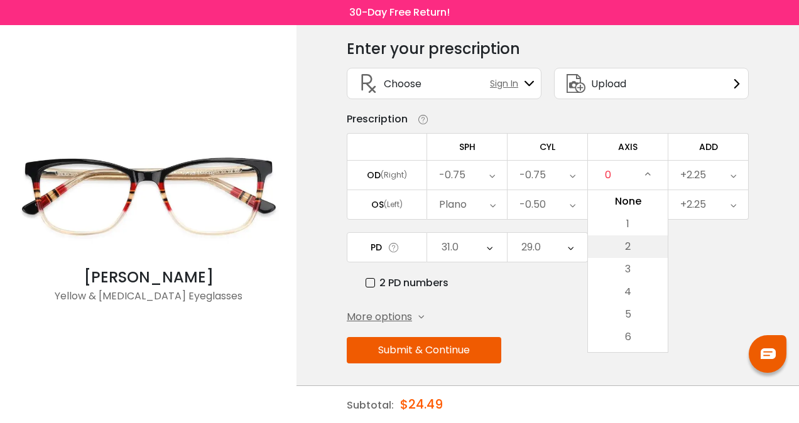
click at [631, 244] on li "2" at bounding box center [628, 247] width 80 height 23
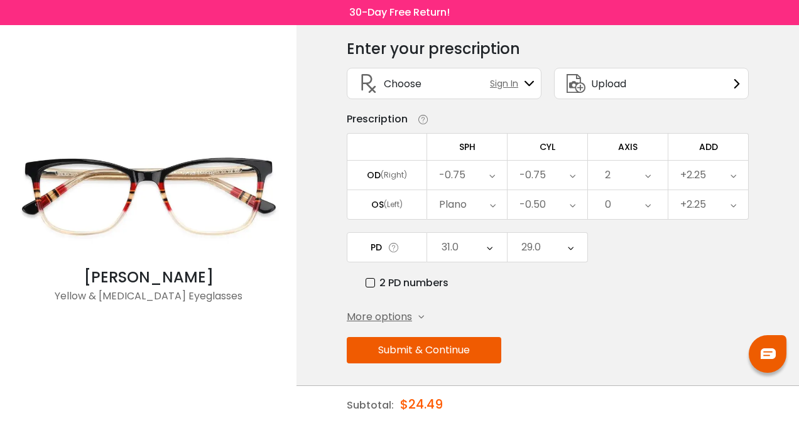
click at [641, 204] on div "0" at bounding box center [628, 204] width 80 height 29
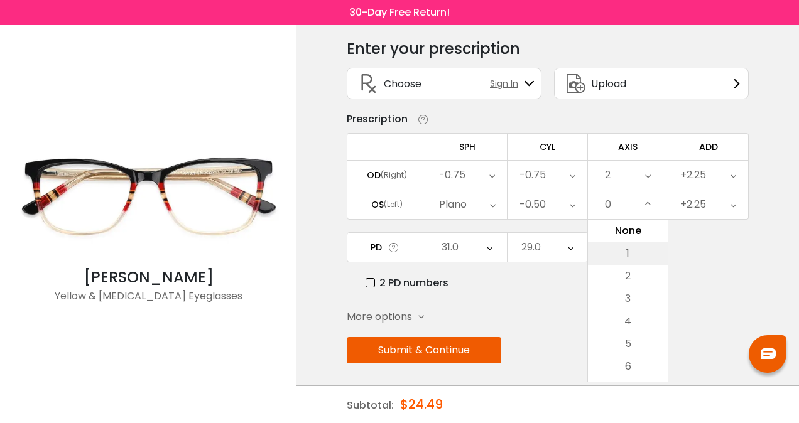
click at [638, 244] on li "1" at bounding box center [628, 253] width 80 height 23
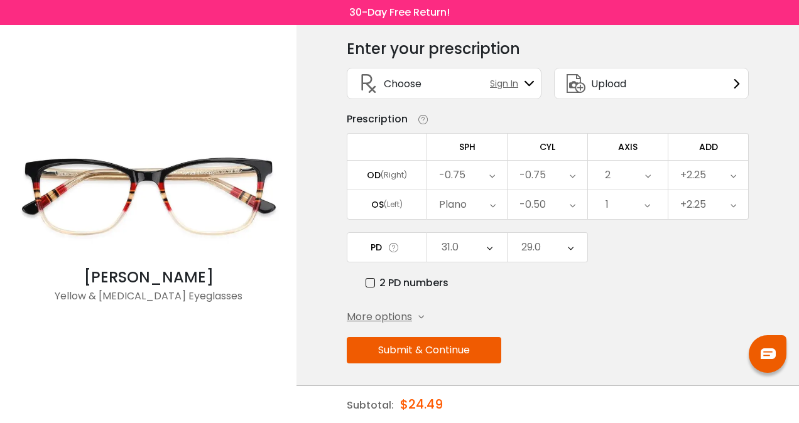
click at [383, 345] on button "Submit & Continue" at bounding box center [424, 350] width 155 height 26
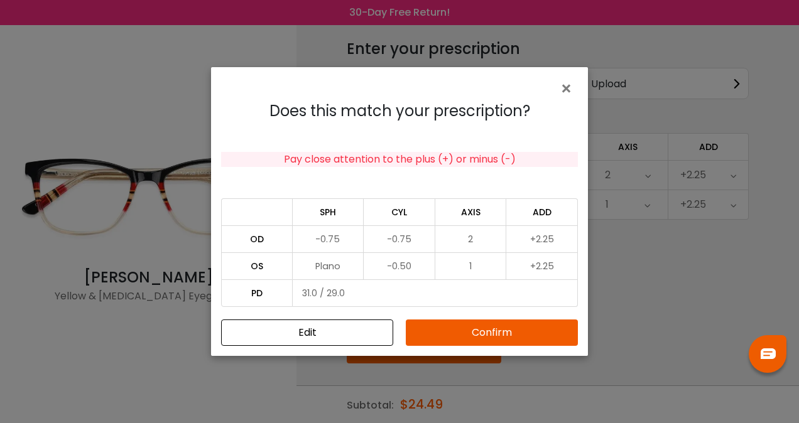
click at [325, 330] on button "Edit" at bounding box center [307, 333] width 172 height 26
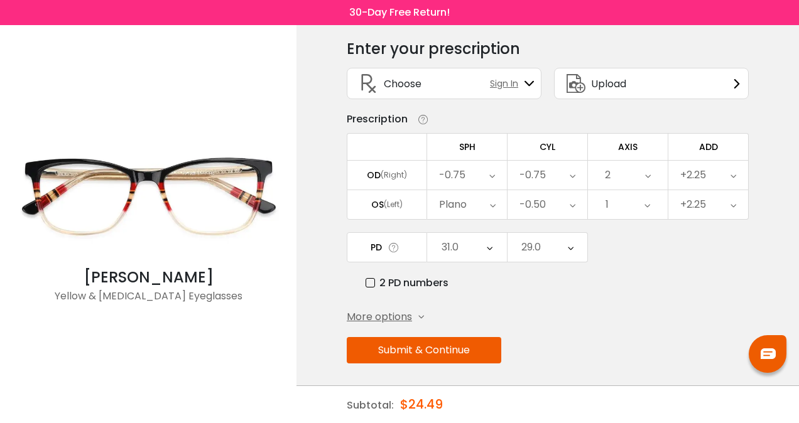
click at [539, 200] on div "-0.50" at bounding box center [533, 204] width 26 height 25
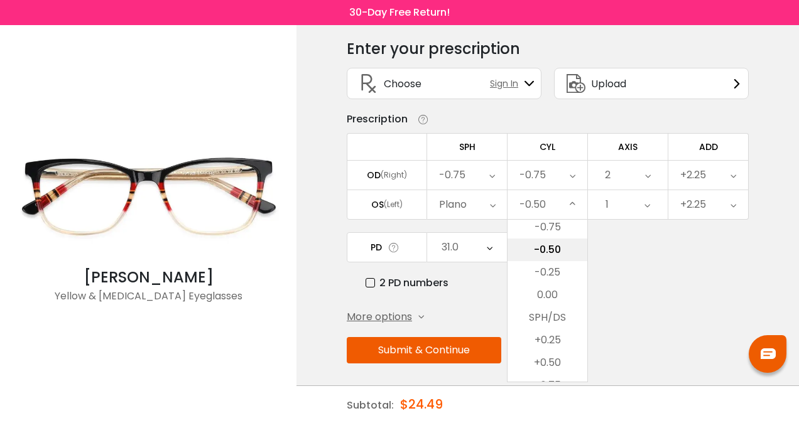
scroll to position [541, 0]
click at [558, 300] on li "+0.50" at bounding box center [548, 300] width 80 height 23
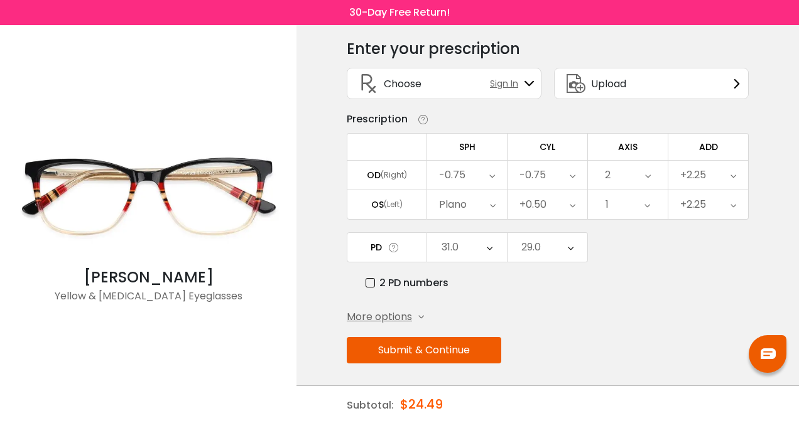
click at [478, 339] on button "Submit & Continue" at bounding box center [424, 350] width 155 height 26
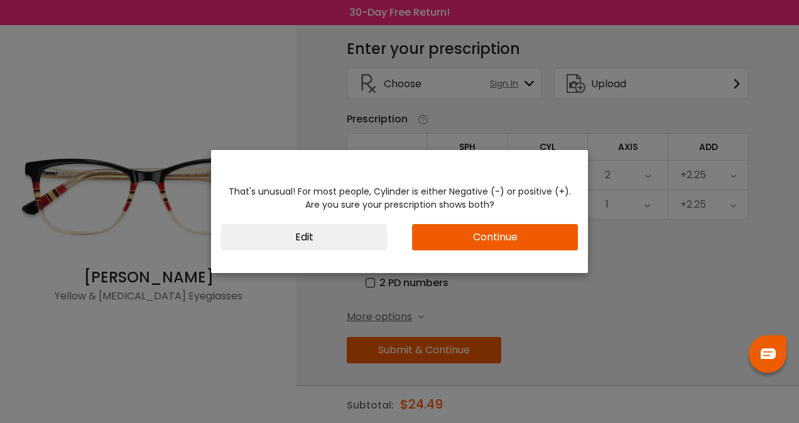
click at [497, 231] on button "Continue" at bounding box center [495, 237] width 166 height 26
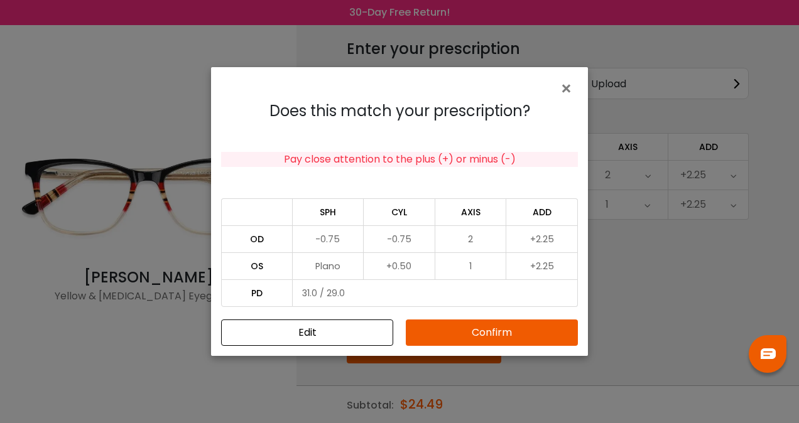
click at [492, 332] on button "Confirm" at bounding box center [492, 333] width 172 height 26
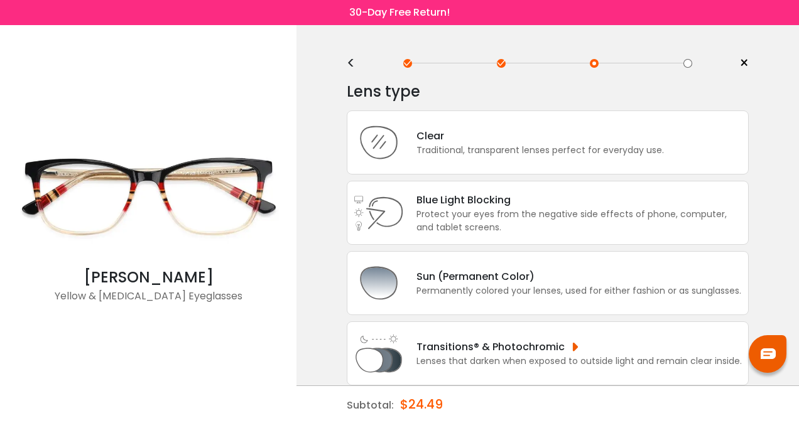
scroll to position [0, 0]
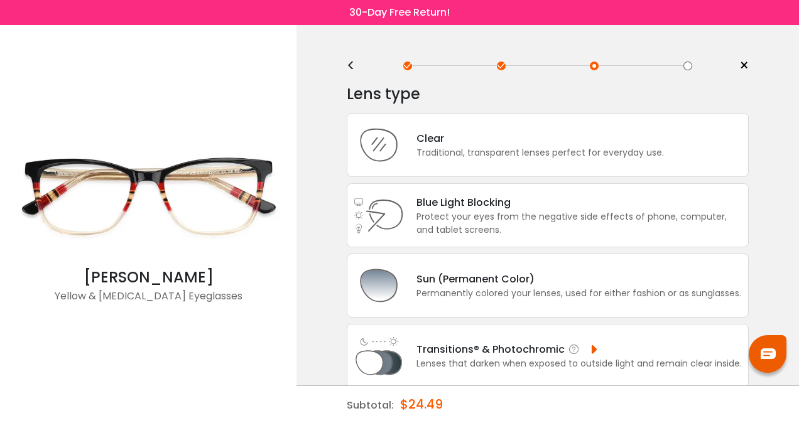
click at [496, 339] on div "Transitions® & Photochromic Lenses that darken when exposed to outside light an…" at bounding box center [548, 356] width 402 height 64
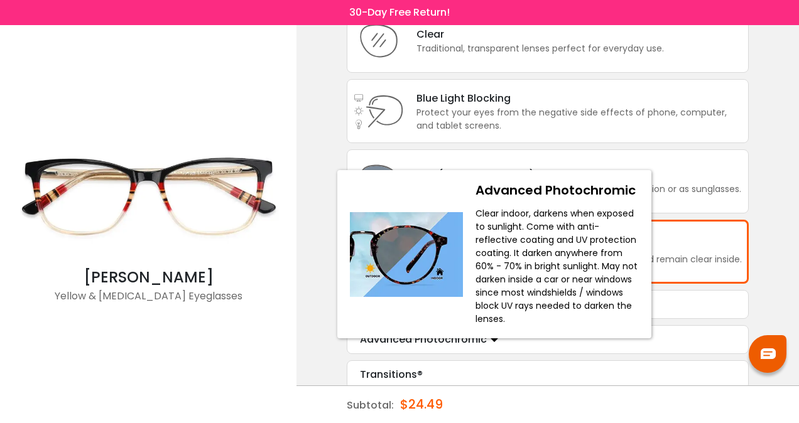
scroll to position [111, 0]
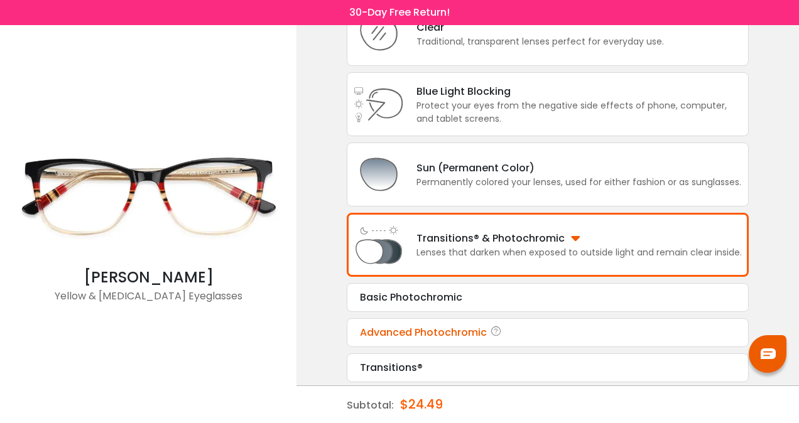
click at [411, 332] on div "Advanced Photochromic" at bounding box center [548, 332] width 376 height 15
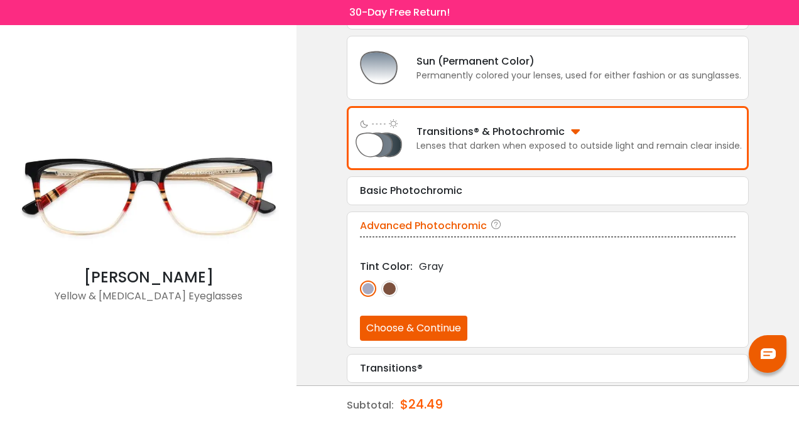
scroll to position [219, 0]
click at [385, 288] on img at bounding box center [389, 288] width 16 height 16
click at [362, 286] on img at bounding box center [368, 288] width 16 height 16
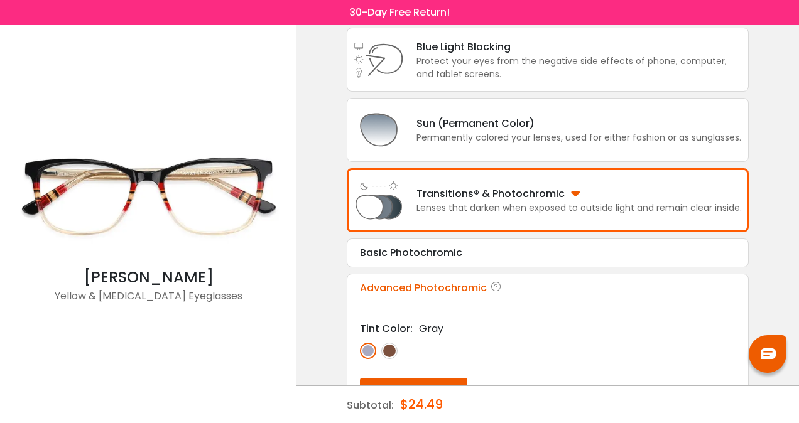
scroll to position [30, 0]
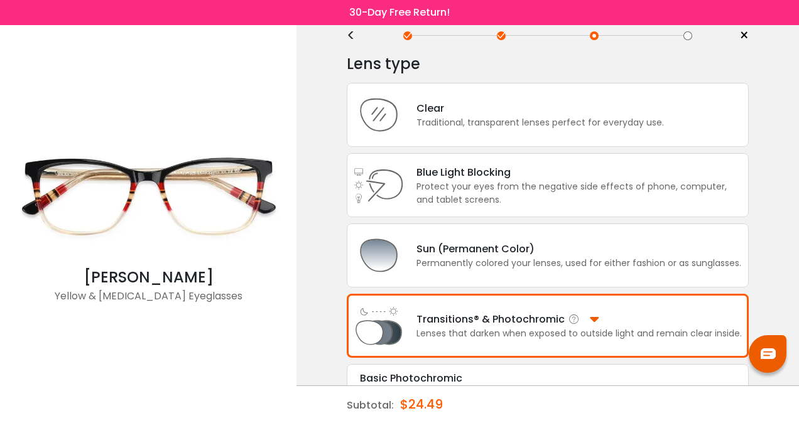
click at [475, 316] on div "Transitions® & Photochromic" at bounding box center [578, 320] width 325 height 16
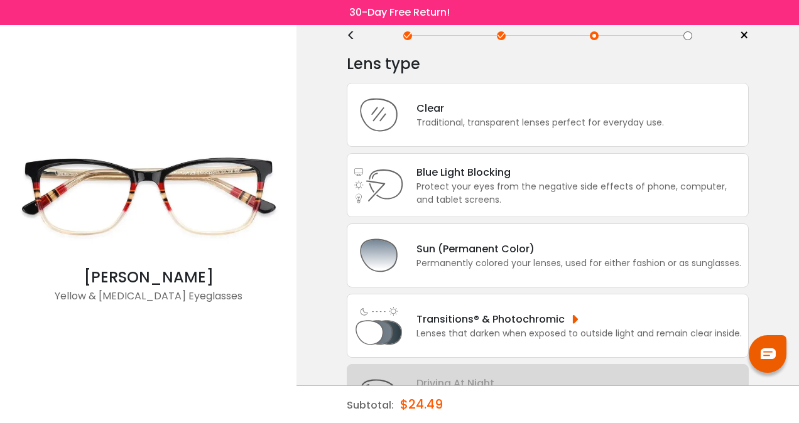
scroll to position [153, 0]
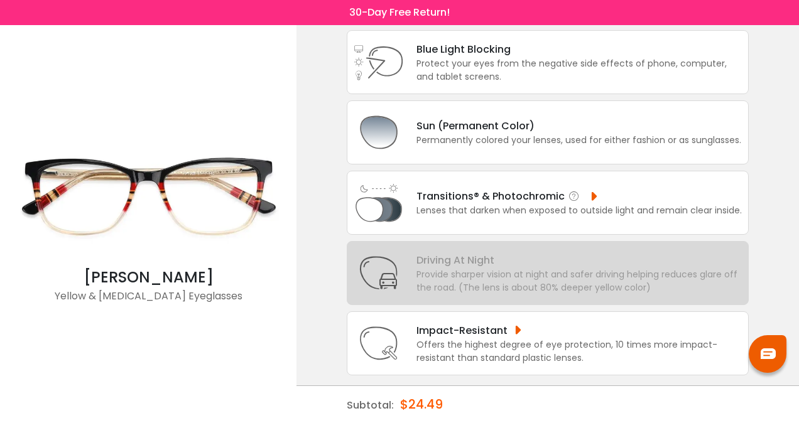
click at [530, 194] on div "Transitions® & Photochromic" at bounding box center [578, 196] width 325 height 16
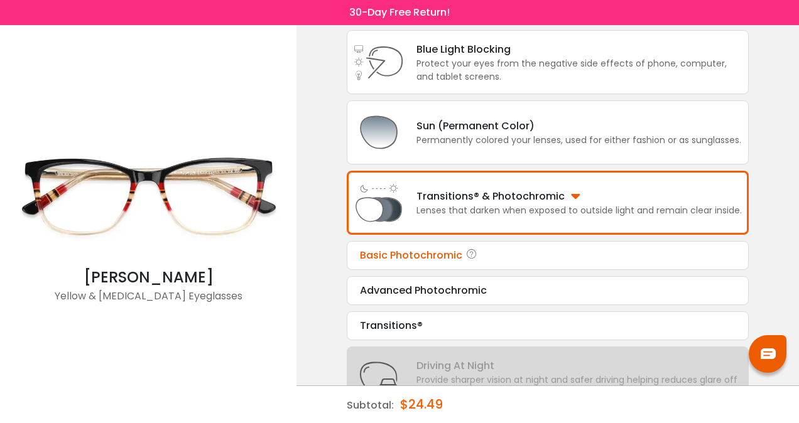
click at [446, 251] on div "Basic Photochromic" at bounding box center [548, 255] width 376 height 15
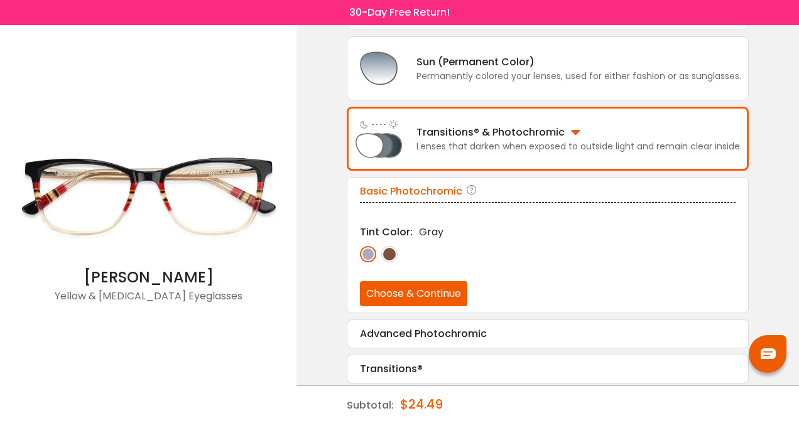
scroll to position [219, 0]
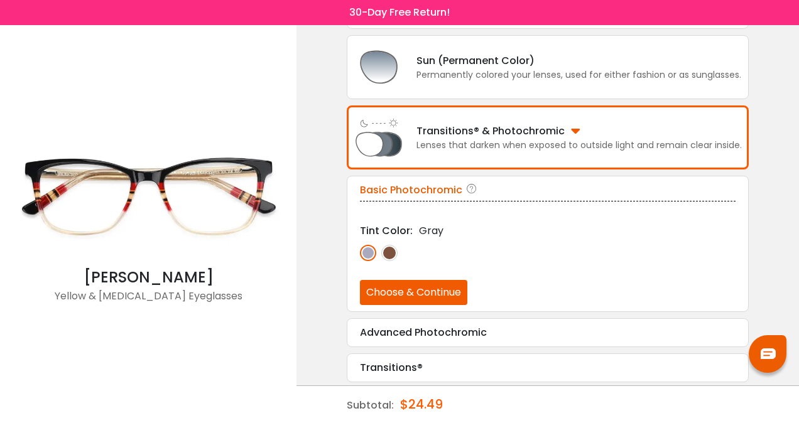
click at [390, 253] on img at bounding box center [389, 253] width 16 height 16
click at [421, 293] on button "Choose & Continue" at bounding box center [413, 292] width 107 height 25
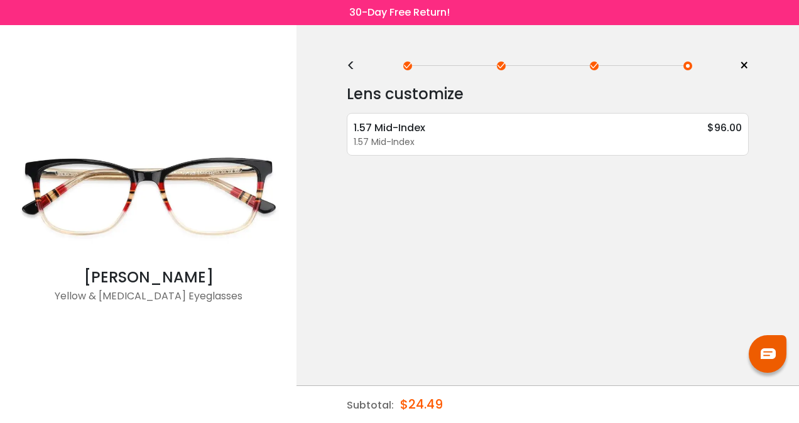
scroll to position [0, 0]
click at [503, 129] on div "1.57 Mid-Index $96.00" at bounding box center [548, 128] width 388 height 16
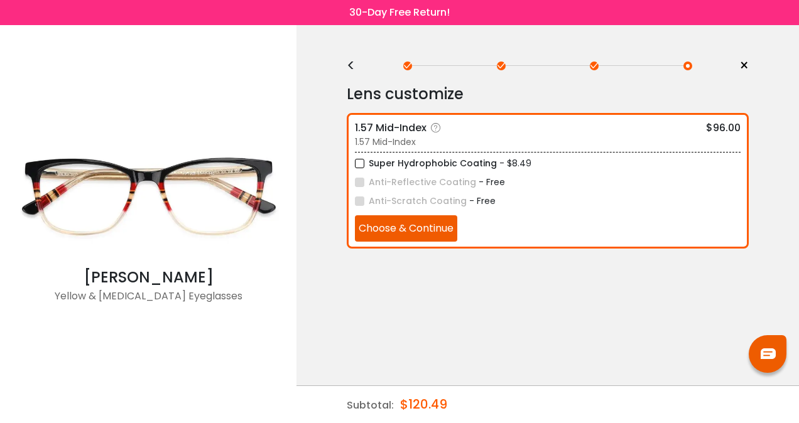
click at [624, 125] on div "1.57 Mid-Index $96.00" at bounding box center [548, 128] width 386 height 16
click at [563, 93] on div "Lens customize" at bounding box center [548, 94] width 402 height 25
click at [462, 101] on div "Lens customize" at bounding box center [548, 94] width 402 height 25
click at [435, 129] on icon at bounding box center [436, 128] width 13 height 13
click at [426, 233] on button "Choose & Continue" at bounding box center [406, 228] width 102 height 26
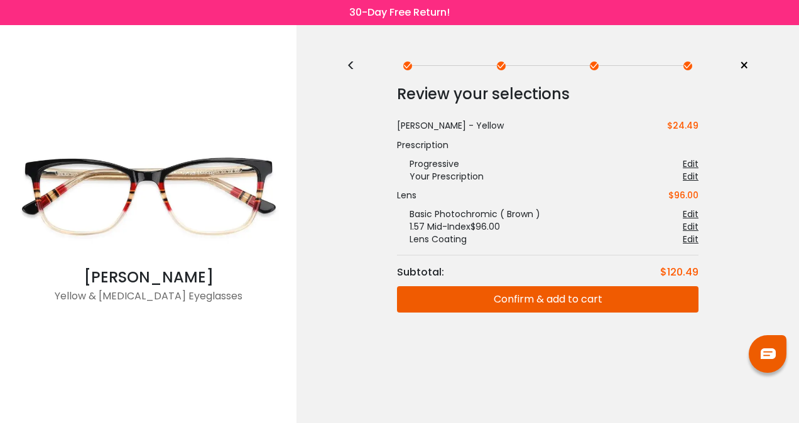
click at [587, 302] on button "Confirm & add to cart" at bounding box center [548, 299] width 302 height 26
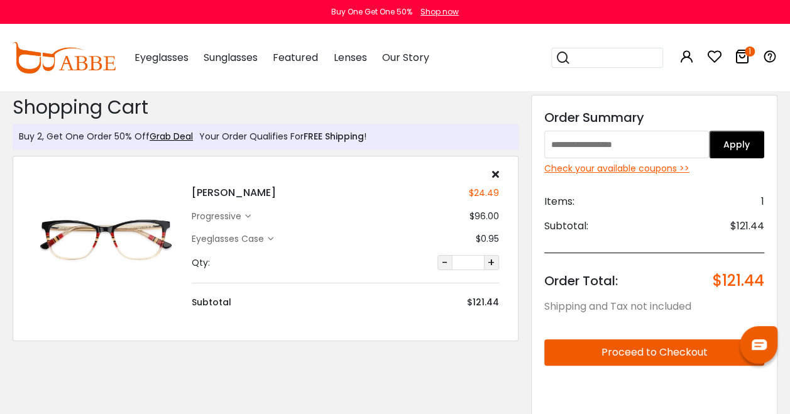
click at [603, 168] on div "Check your available coupons >>" at bounding box center [654, 168] width 220 height 13
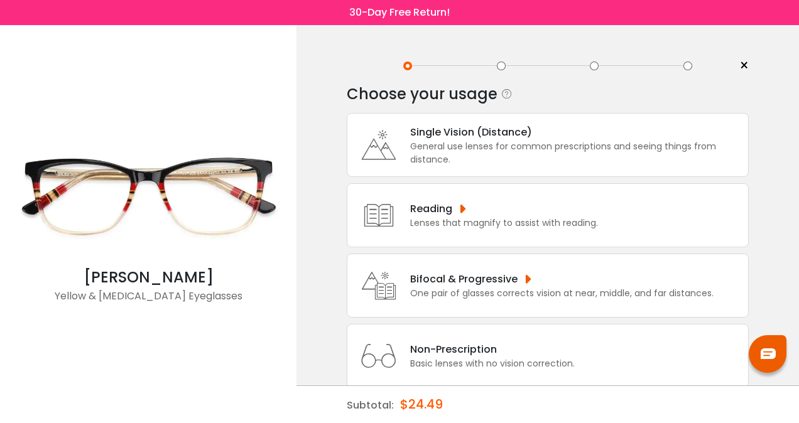
click at [523, 284] on div "Bifocal & Progressive" at bounding box center [561, 279] width 303 height 16
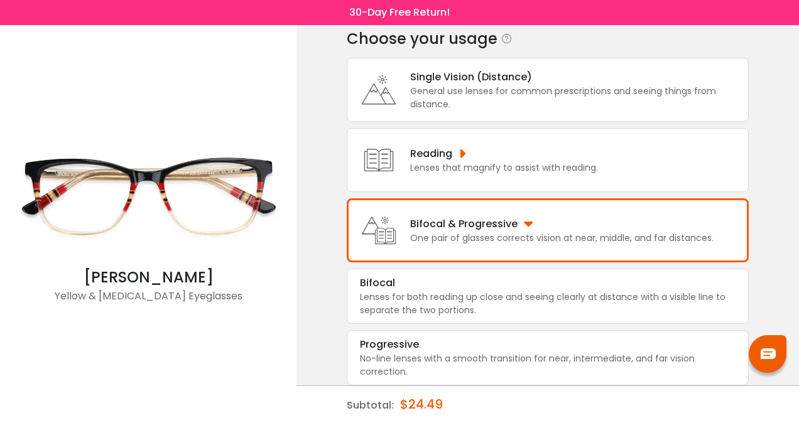
scroll to position [59, 0]
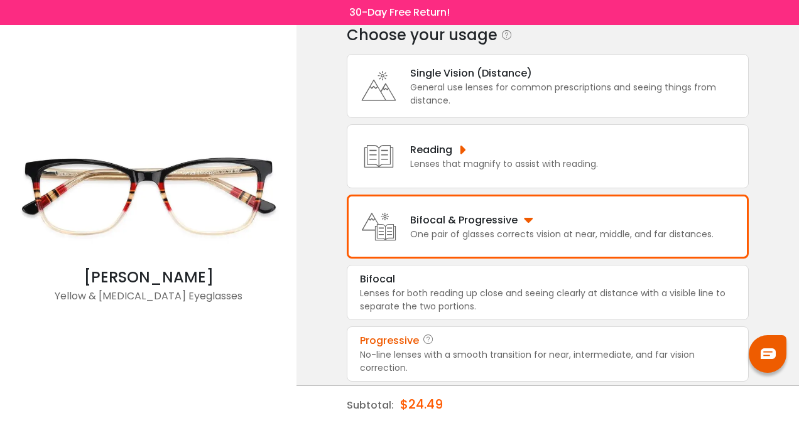
click at [508, 355] on div "No-line lenses with a smooth transition for near, intermediate, and far vision …" at bounding box center [548, 362] width 376 height 26
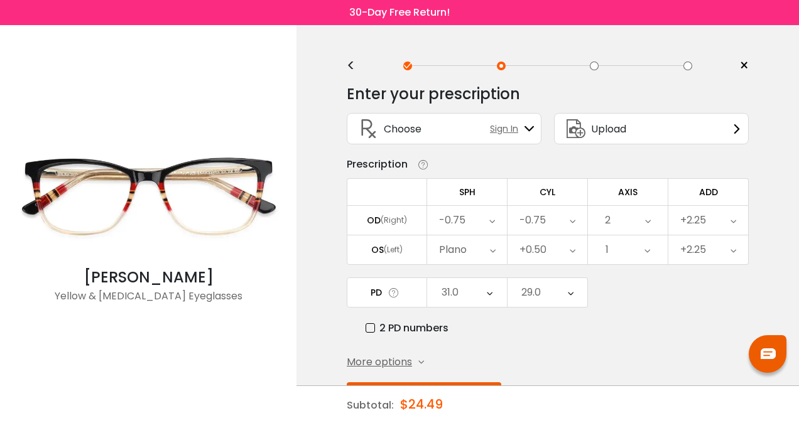
scroll to position [45, 0]
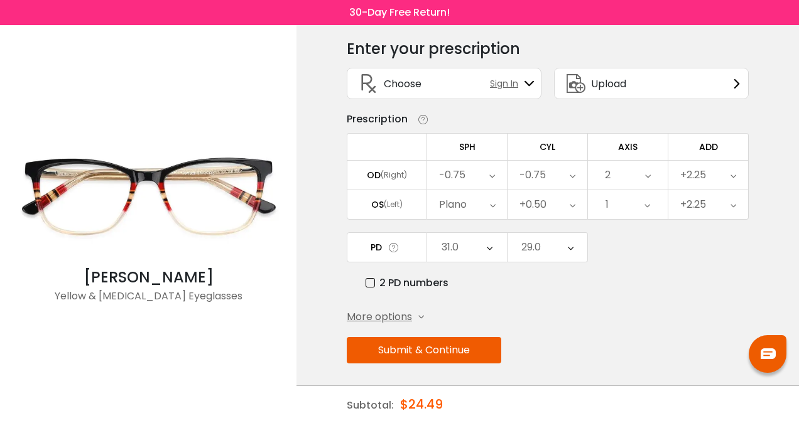
click at [459, 344] on button "Submit & Continue" at bounding box center [424, 350] width 155 height 26
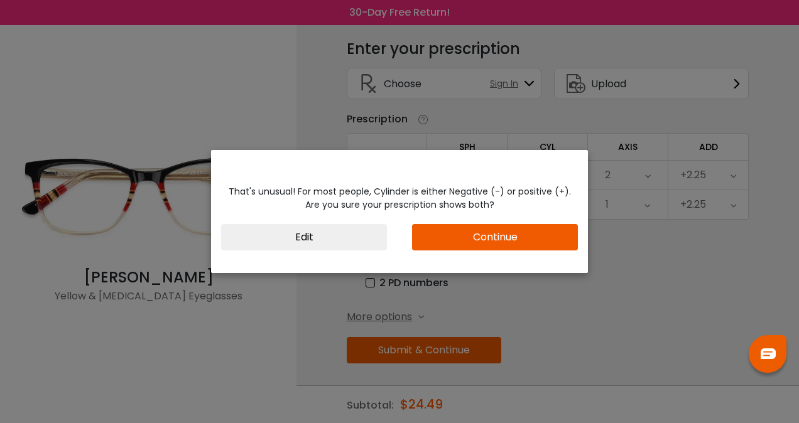
click at [504, 242] on button "Continue" at bounding box center [495, 237] width 166 height 26
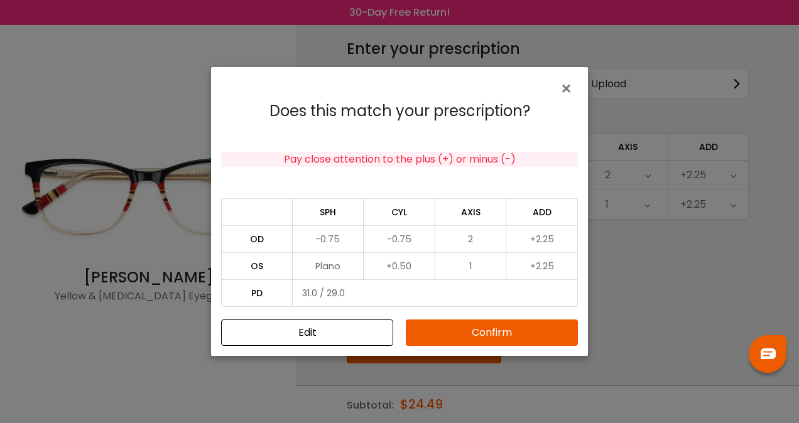
click at [498, 329] on button "Confirm" at bounding box center [492, 333] width 172 height 26
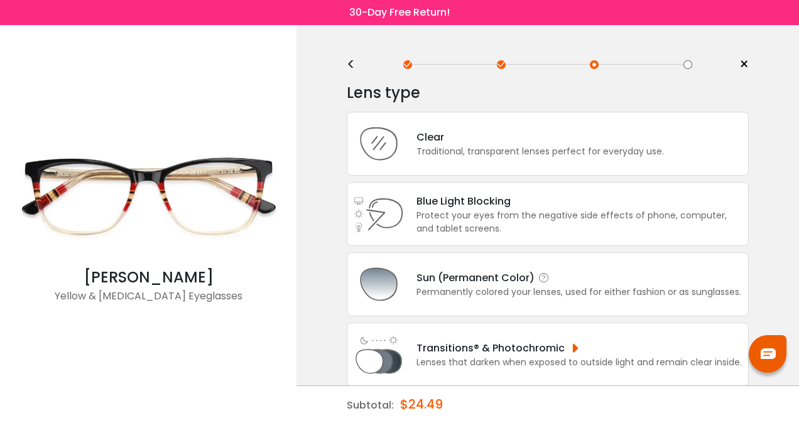
scroll to position [0, 0]
click at [477, 199] on div "Blue Light Blocking Blue Light Blocking Blue Light blocking lenses offer the be…" at bounding box center [578, 203] width 325 height 16
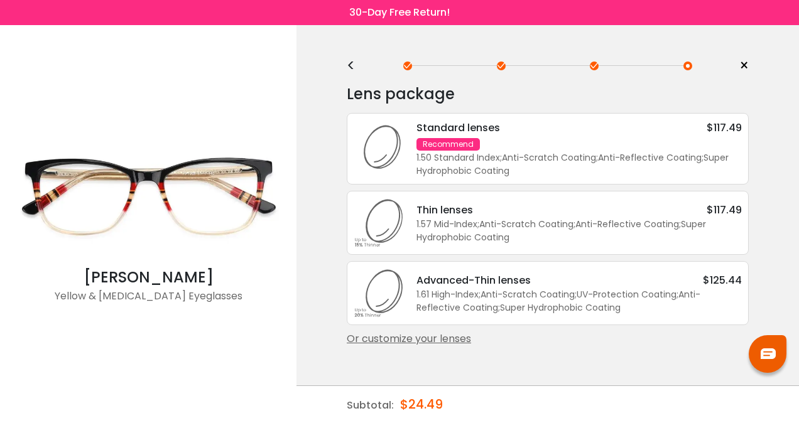
click at [523, 141] on div "Standard lenses $117.49 Recommend 1.50 Standard Index ; Anti-Scratch Coating ; …" at bounding box center [573, 149] width 338 height 58
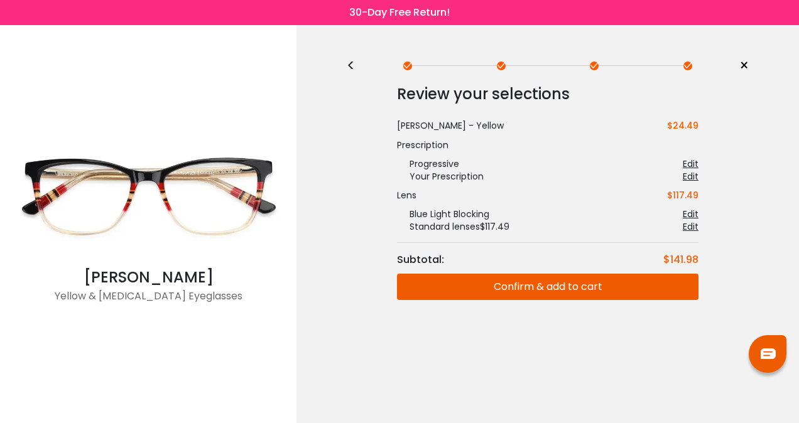
click at [628, 284] on button "Confirm & add to cart" at bounding box center [548, 287] width 302 height 26
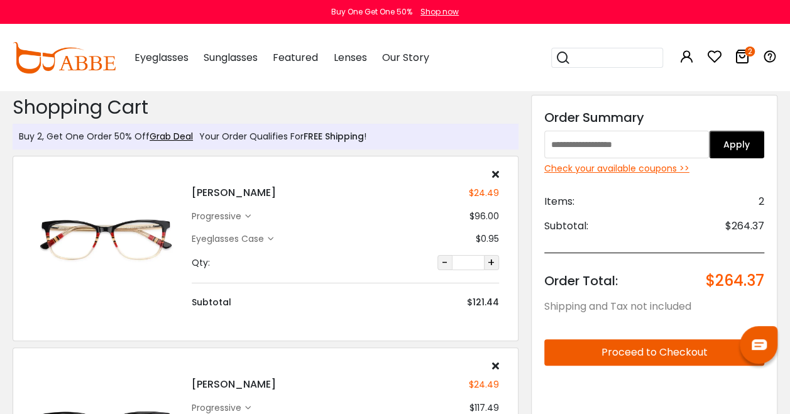
scroll to position [126, 0]
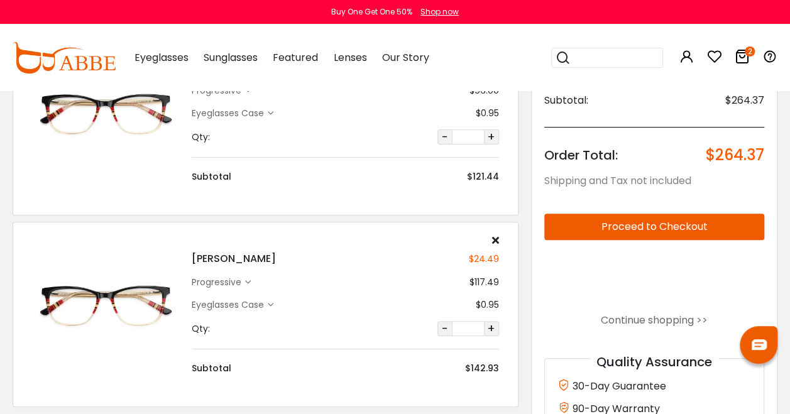
type input "********"
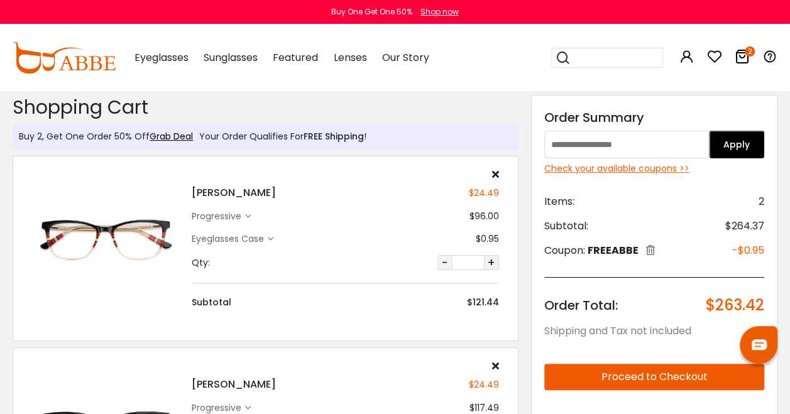
scroll to position [63, 0]
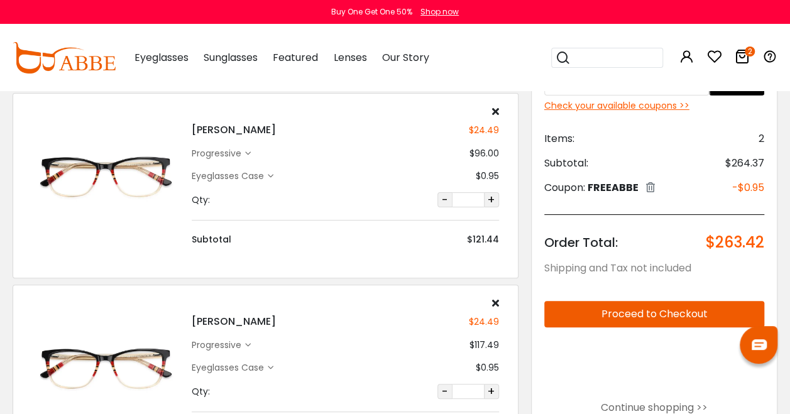
type input "********"
